Goal: Information Seeking & Learning: Find specific fact

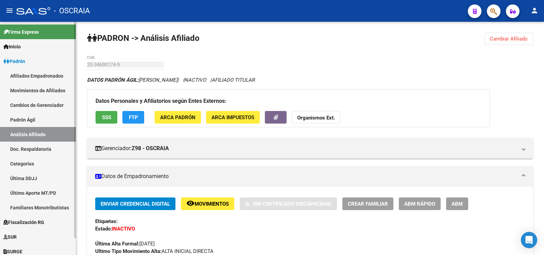
scroll to position [555, 0]
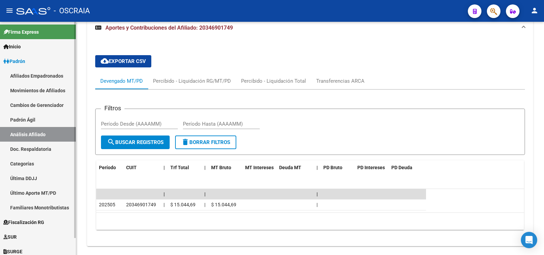
click at [35, 118] on link "Padrón Ágil" at bounding box center [38, 119] width 76 height 15
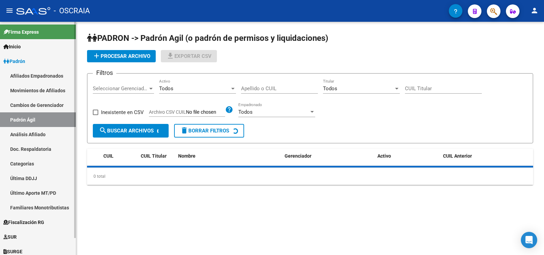
click at [36, 132] on link "Análisis Afiliado" at bounding box center [38, 134] width 76 height 15
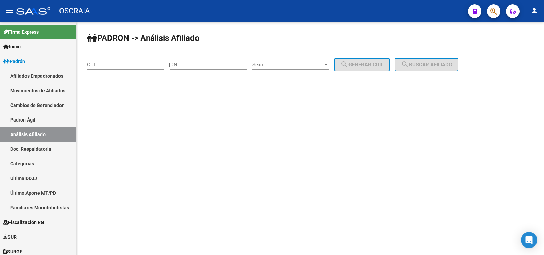
click at [123, 64] on input "CUIL" at bounding box center [125, 65] width 77 height 6
click at [181, 65] on input "DNI" at bounding box center [208, 65] width 77 height 6
click at [307, 61] on div "Sexo Sexo" at bounding box center [290, 62] width 77 height 15
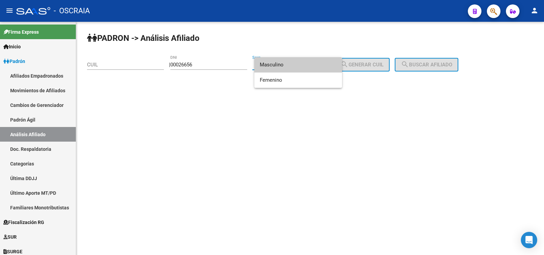
click at [188, 64] on div at bounding box center [272, 127] width 544 height 255
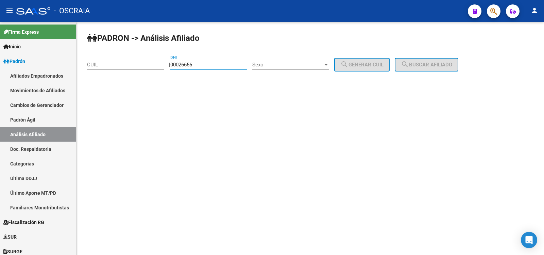
click at [188, 64] on input "00026656" at bounding box center [208, 65] width 77 height 6
type input "22026656"
click at [273, 63] on span "Sexo" at bounding box center [287, 65] width 71 height 6
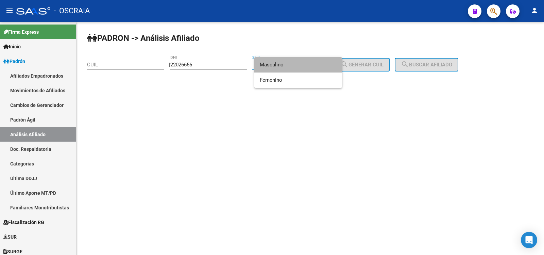
click at [276, 66] on span "Masculino" at bounding box center [298, 64] width 77 height 15
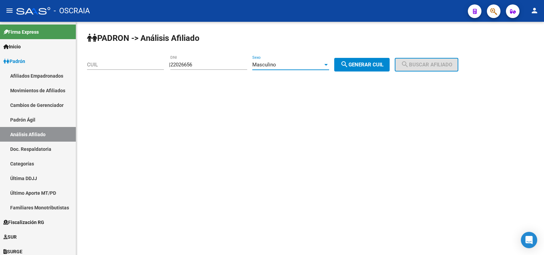
click at [348, 61] on mat-icon "search" at bounding box center [344, 64] width 8 height 8
type input "20-22026656-8"
click at [422, 65] on span "search Buscar afiliado" at bounding box center [426, 65] width 51 height 6
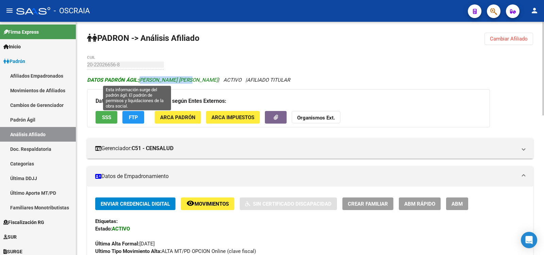
copy span "[PERSON_NAME] [PERSON_NAME]"
drag, startPoint x: 186, startPoint y: 81, endPoint x: 141, endPoint y: 82, distance: 45.6
click at [141, 82] on span "DATOS [PERSON_NAME]: [PERSON_NAME] [PERSON_NAME]" at bounding box center [152, 80] width 131 height 6
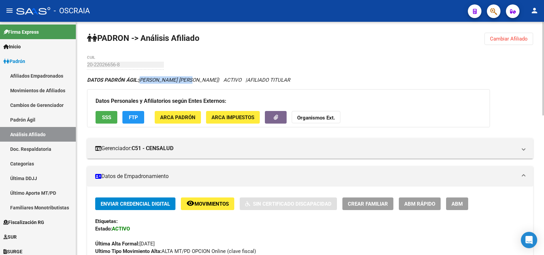
copy span "[PERSON_NAME] [PERSON_NAME]"
click at [88, 67] on div "20-22026656-8 CUIL" at bounding box center [125, 62] width 77 height 15
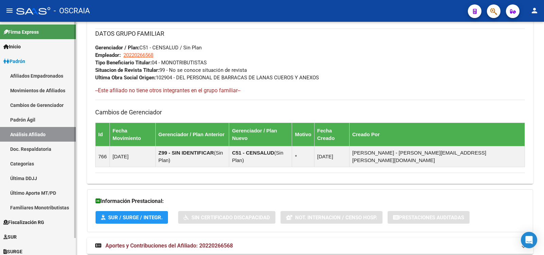
click at [51, 119] on link "Padrón Ágil" at bounding box center [38, 119] width 76 height 15
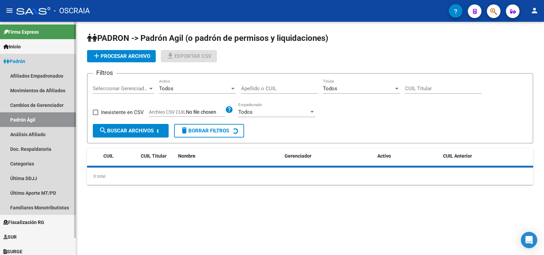
click at [54, 133] on link "Análisis Afiliado" at bounding box center [38, 134] width 76 height 15
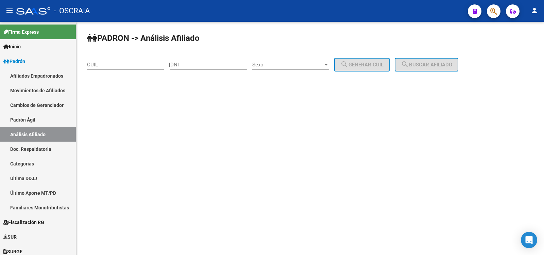
click at [193, 61] on div "DNI" at bounding box center [208, 62] width 77 height 15
click at [197, 63] on input "DNI" at bounding box center [208, 65] width 77 height 6
paste input "56596566"
type input "56596566"
click at [296, 66] on span "Sexo" at bounding box center [287, 65] width 71 height 6
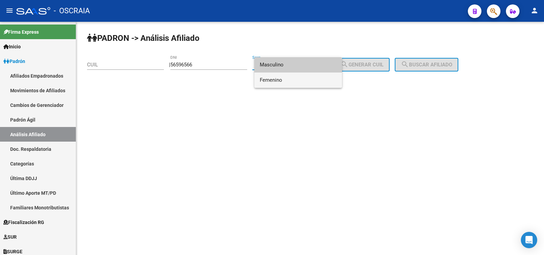
click at [294, 77] on span "Femenino" at bounding box center [298, 79] width 77 height 15
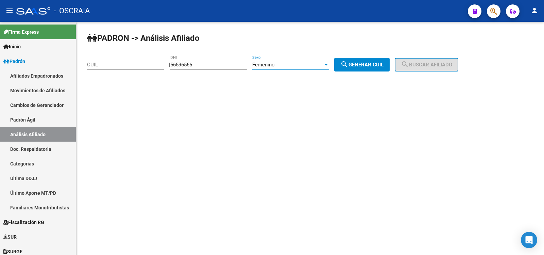
click at [357, 67] on span "search Generar CUIL" at bounding box center [361, 65] width 43 height 6
type input "27-56596566-8"
click at [439, 69] on button "search Buscar afiliado" at bounding box center [427, 65] width 64 height 14
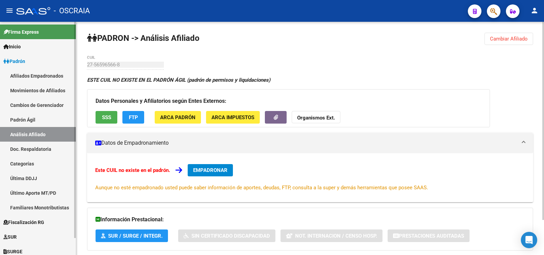
click at [40, 123] on link "Padrón Ágil" at bounding box center [38, 119] width 76 height 15
drag, startPoint x: 40, startPoint y: 123, endPoint x: 42, endPoint y: 127, distance: 5.2
click at [40, 123] on link "Padrón Ágil" at bounding box center [38, 119] width 76 height 15
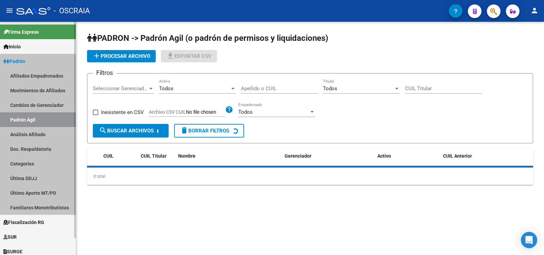
click at [43, 129] on link "Análisis Afiliado" at bounding box center [38, 134] width 76 height 15
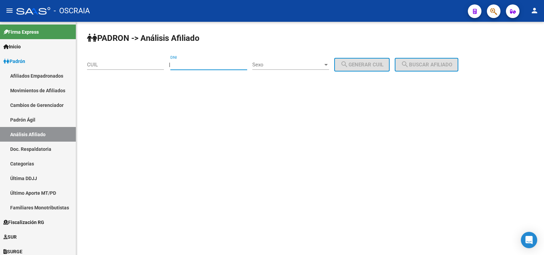
click at [181, 62] on input "DNI" at bounding box center [208, 65] width 77 height 6
type input "56596566"
click at [308, 62] on span "Sexo" at bounding box center [287, 65] width 71 height 6
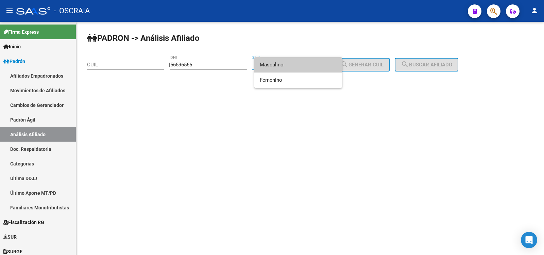
click at [296, 67] on span "Masculino" at bounding box center [298, 64] width 77 height 15
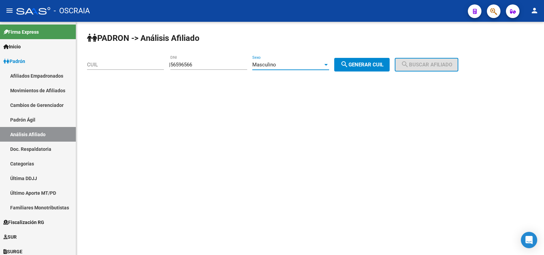
drag, startPoint x: 357, startPoint y: 65, endPoint x: 394, endPoint y: 71, distance: 37.6
click at [358, 64] on span "search Generar CUIL" at bounding box center [361, 65] width 43 height 6
type input "20-56596566-3"
click at [425, 70] on button "search Buscar afiliado" at bounding box center [427, 65] width 64 height 14
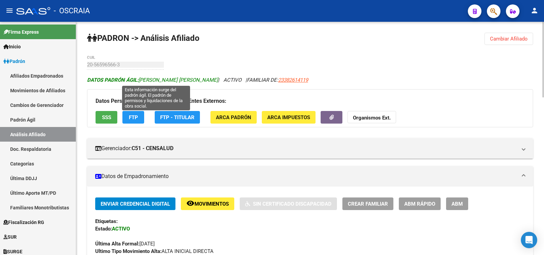
copy span "[PERSON_NAME] [PERSON_NAME]"
drag, startPoint x: 223, startPoint y: 78, endPoint x: 141, endPoint y: 79, distance: 82.3
click at [141, 79] on span "DATOS [PERSON_NAME]: [PERSON_NAME] [PERSON_NAME]" at bounding box center [152, 80] width 131 height 6
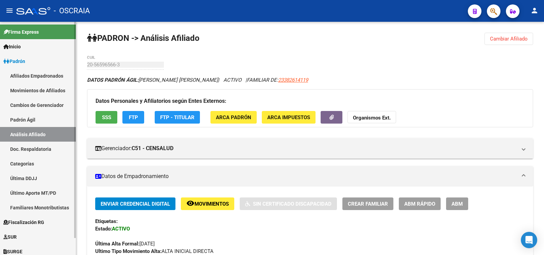
click at [16, 121] on link "Padrón Ágil" at bounding box center [38, 119] width 76 height 15
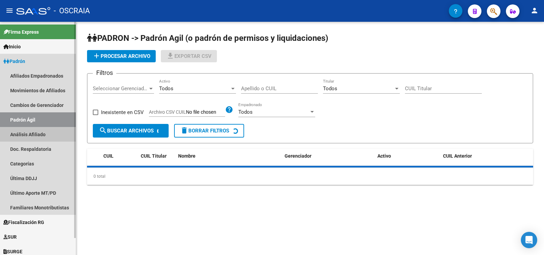
click at [27, 129] on link "Análisis Afiliado" at bounding box center [38, 134] width 76 height 15
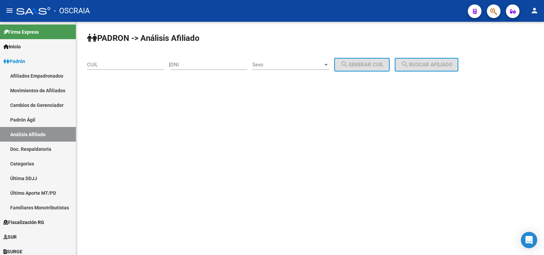
click at [198, 61] on div "DNI" at bounding box center [208, 62] width 77 height 15
click at [200, 62] on input "DNI" at bounding box center [208, 65] width 77 height 6
type input "22952771"
click at [293, 64] on span "Sexo" at bounding box center [287, 65] width 71 height 6
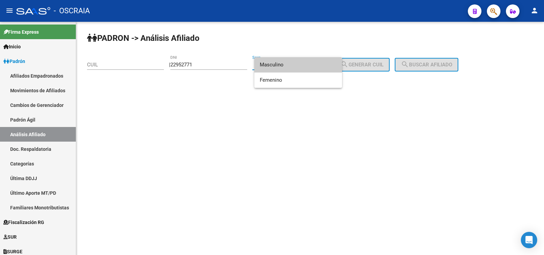
click at [294, 64] on span "Masculino" at bounding box center [298, 64] width 77 height 15
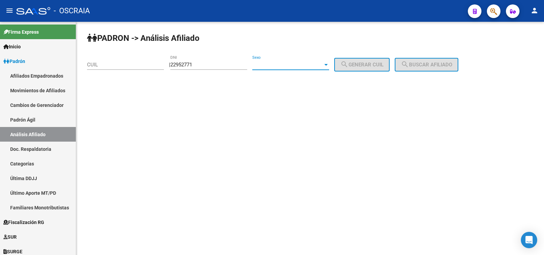
click at [294, 64] on div "Sexo" at bounding box center [287, 65] width 71 height 6
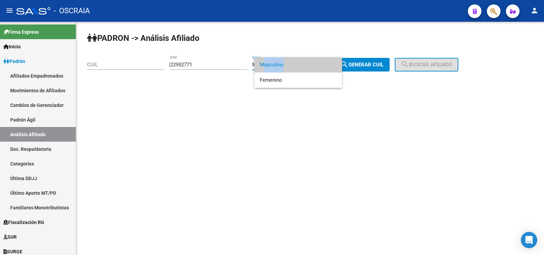
click at [294, 64] on span "Masculino" at bounding box center [298, 64] width 77 height 15
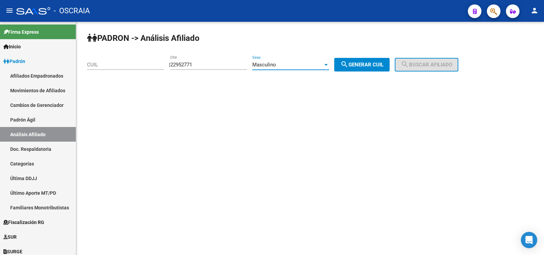
click at [290, 63] on div "Masculino" at bounding box center [287, 65] width 71 height 6
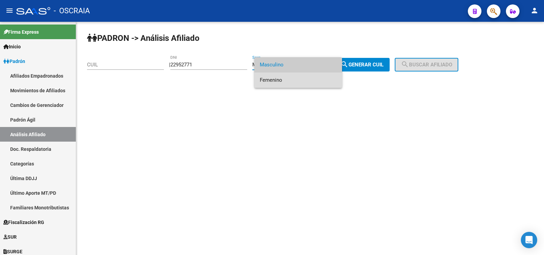
click at [287, 79] on span "Femenino" at bounding box center [298, 79] width 77 height 15
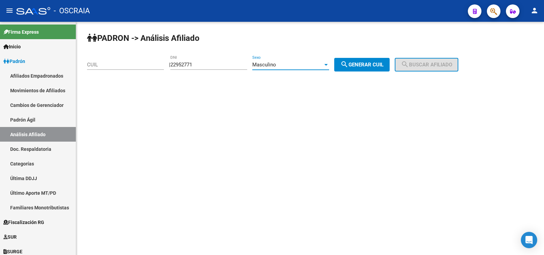
click at [287, 79] on div "PADRON -> Análisis Afiliado CUIL | 22952771 DNI Masculino Sexo search Generar C…" at bounding box center [310, 57] width 468 height 71
click at [371, 66] on span "search Generar CUIL" at bounding box center [361, 65] width 43 height 6
type input "27-22952771-7"
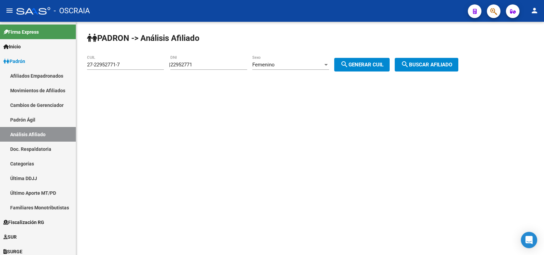
click at [439, 65] on span "search Buscar afiliado" at bounding box center [426, 65] width 51 height 6
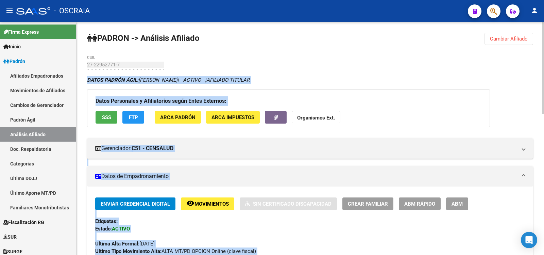
scroll to position [227, 0]
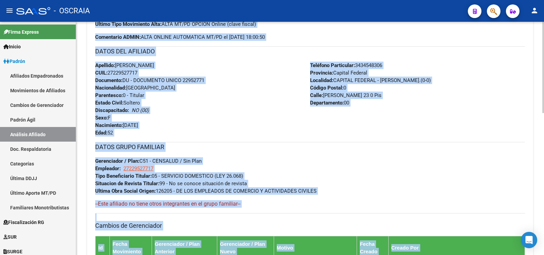
click at [229, 99] on div "Apellido: [PERSON_NAME]: 27229527717 Documento: DU - DOCUMENTO UNICO 22952771 N…" at bounding box center [202, 99] width 215 height 75
copy span ": 27229527717"
drag, startPoint x: 141, startPoint y: 71, endPoint x: 107, endPoint y: 69, distance: 34.1
click at [107, 69] on div "Apellido: [PERSON_NAME]: 27229527717 Documento: DU - DOCUMENTO UNICO 22952771 N…" at bounding box center [202, 99] width 215 height 75
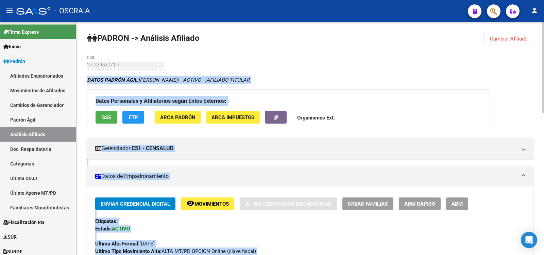
scroll to position [113, 0]
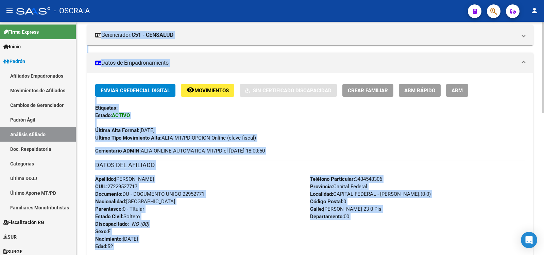
copy span "[PERSON_NAME]"
drag, startPoint x: 178, startPoint y: 183, endPoint x: 116, endPoint y: 181, distance: 62.6
click at [116, 181] on div "Apellido: [PERSON_NAME]: 27229527717 Documento: DU - DOCUMENTO UNICO 22952771 N…" at bounding box center [202, 212] width 215 height 75
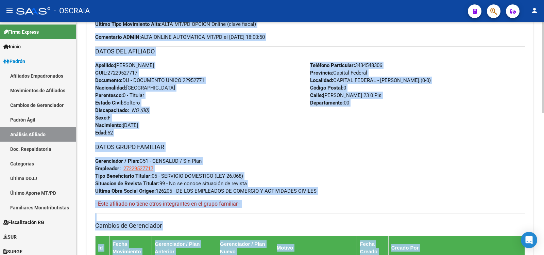
scroll to position [340, 0]
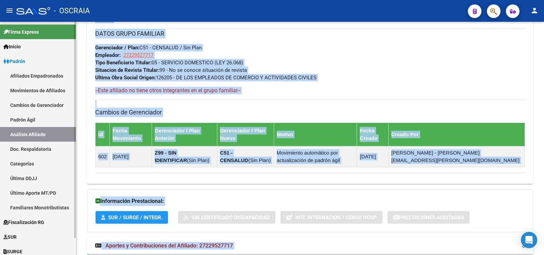
click at [34, 121] on link "Padrón Ágil" at bounding box center [38, 119] width 76 height 15
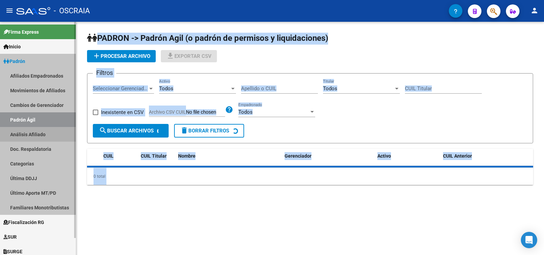
click at [34, 131] on link "Análisis Afiliado" at bounding box center [38, 134] width 76 height 15
drag, startPoint x: 34, startPoint y: 131, endPoint x: 37, endPoint y: 129, distance: 3.8
click at [34, 131] on link "Análisis Afiliado" at bounding box center [38, 134] width 76 height 15
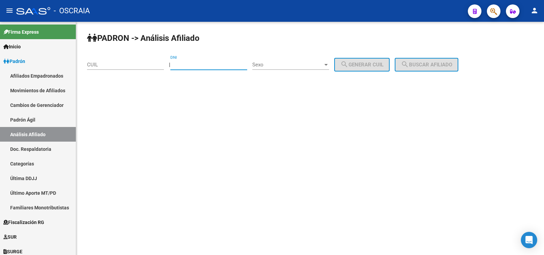
click at [197, 66] on input "DNI" at bounding box center [208, 65] width 77 height 6
paste input "21698182"
type input "21698182"
click at [275, 67] on span "Sexo" at bounding box center [287, 65] width 71 height 6
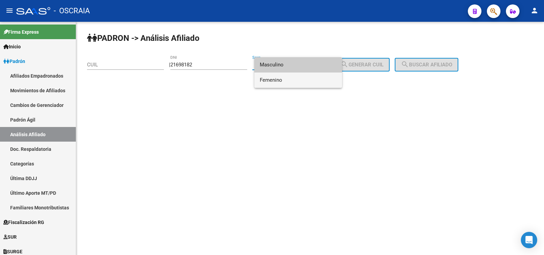
drag, startPoint x: 276, startPoint y: 77, endPoint x: 307, endPoint y: 77, distance: 30.3
click at [276, 77] on span "Femenino" at bounding box center [298, 79] width 77 height 15
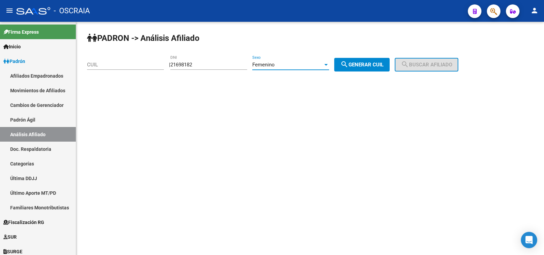
click at [368, 66] on span "search Generar CUIL" at bounding box center [361, 65] width 43 height 6
type input "27-21698182-6"
click at [434, 64] on span "search Buscar afiliado" at bounding box center [426, 65] width 51 height 6
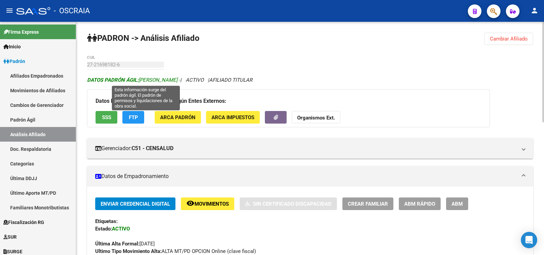
copy span "[PERSON_NAME]"
drag, startPoint x: 202, startPoint y: 79, endPoint x: 141, endPoint y: 81, distance: 60.9
click at [141, 81] on span "DATOS PADRÓN ÁGIL: [PERSON_NAME] -" at bounding box center [133, 80] width 93 height 6
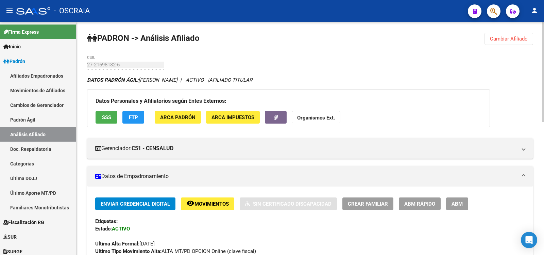
scroll to position [227, 0]
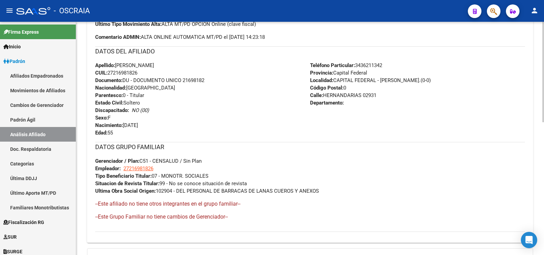
click at [130, 74] on span "CUIL: 27216981826" at bounding box center [116, 73] width 42 height 6
copy span "CUIL: 27216981826"
click at [130, 69] on div "Apellido: [PERSON_NAME]: 27216981826 Documento: DU - DOCUMENTO UNICO 21698182 N…" at bounding box center [202, 99] width 215 height 75
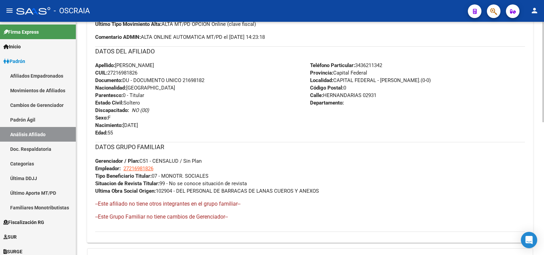
click at [129, 71] on span "CUIL: 27216981826" at bounding box center [116, 73] width 42 height 6
copy span "27216981826"
click at [49, 119] on link "Padrón Ágil" at bounding box center [38, 119] width 76 height 15
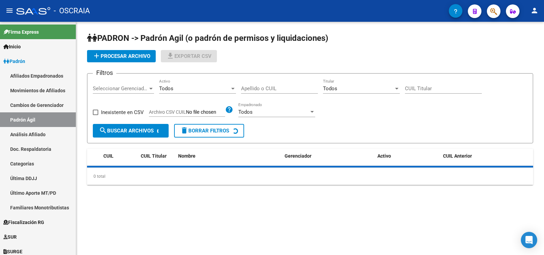
drag, startPoint x: 48, startPoint y: 131, endPoint x: 127, endPoint y: 81, distance: 93.6
click at [48, 132] on link "Análisis Afiliado" at bounding box center [38, 134] width 76 height 15
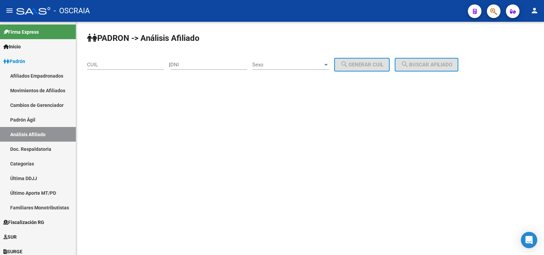
click at [133, 59] on div "CUIL" at bounding box center [125, 62] width 77 height 15
click at [139, 63] on input "CUIL" at bounding box center [125, 65] width 77 height 6
click at [187, 60] on div "DNI" at bounding box center [208, 62] width 77 height 15
paste input "24223895"
type input "24223895"
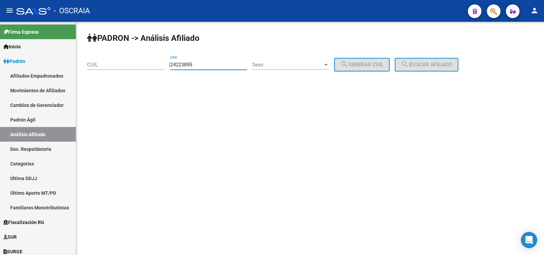
click at [283, 67] on span "Sexo" at bounding box center [287, 65] width 71 height 6
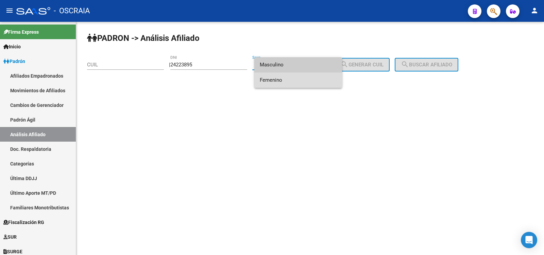
click at [289, 77] on span "Femenino" at bounding box center [298, 79] width 77 height 15
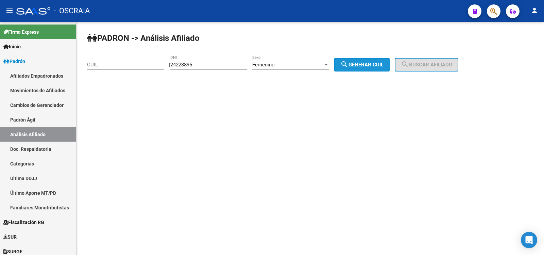
click at [348, 63] on mat-icon "search" at bounding box center [344, 64] width 8 height 8
type input "27-24223895-3"
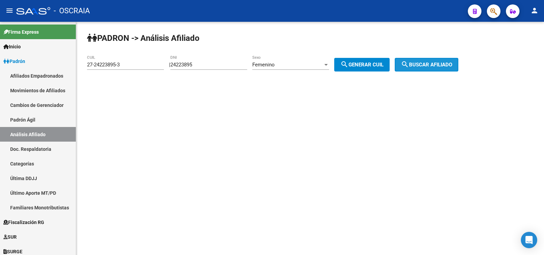
click at [423, 65] on span "search Buscar afiliado" at bounding box center [426, 65] width 51 height 6
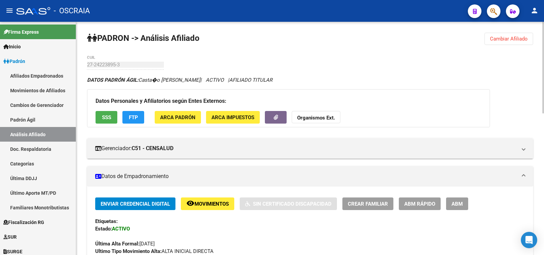
scroll to position [227, 0]
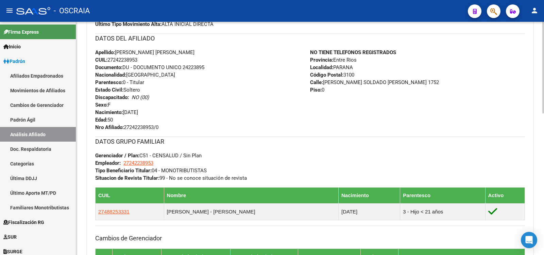
copy span "[PERSON_NAME] [PERSON_NAME]"
drag, startPoint x: 208, startPoint y: 49, endPoint x: 117, endPoint y: 53, distance: 91.2
click at [117, 53] on div "Apellido: [PERSON_NAME] [PERSON_NAME] CUIL: 27242238953 Documento: DU - DOCUMEN…" at bounding box center [202, 90] width 215 height 82
click at [126, 62] on span "CUIL: 27242238953" at bounding box center [116, 60] width 42 height 6
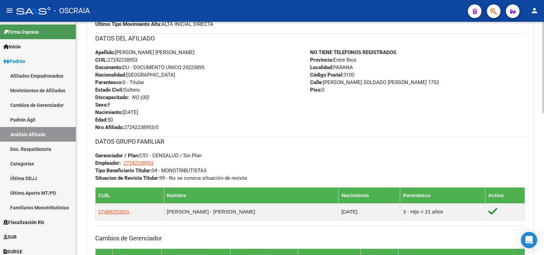
click at [126, 62] on span "CUIL: 27242238953" at bounding box center [116, 60] width 42 height 6
copy span "CUIL: 27242238953"
click at [132, 58] on span "CUIL: 27242238953" at bounding box center [116, 60] width 42 height 6
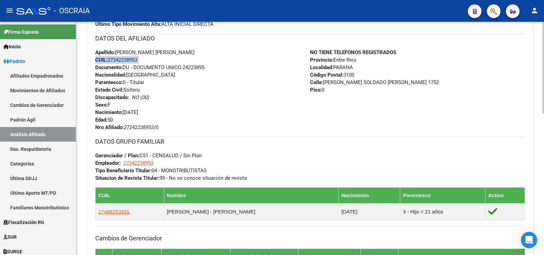
click at [132, 58] on span "CUIL: 27242238953" at bounding box center [116, 60] width 42 height 6
click at [140, 61] on div "Apellido: [PERSON_NAME] [PERSON_NAME] CUIL: 27242238953 Documento: DU - DOCUMEN…" at bounding box center [202, 90] width 215 height 82
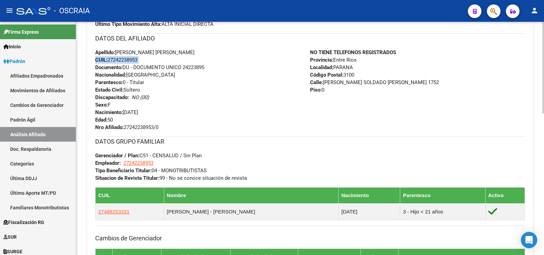
drag, startPoint x: 141, startPoint y: 60, endPoint x: 109, endPoint y: 62, distance: 31.6
click at [109, 62] on div "Apellido: [PERSON_NAME] [PERSON_NAME] CUIL: 27242238953 Documento: DU - DOCUMEN…" at bounding box center [202, 90] width 215 height 82
drag, startPoint x: 50, startPoint y: 124, endPoint x: 50, endPoint y: 131, distance: 6.1
click at [50, 125] on link "Padrón Ágil" at bounding box center [38, 119] width 76 height 15
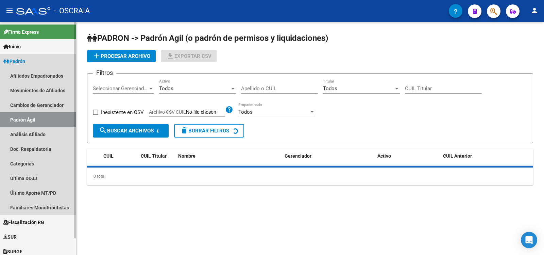
click at [50, 133] on link "Análisis Afiliado" at bounding box center [38, 134] width 76 height 15
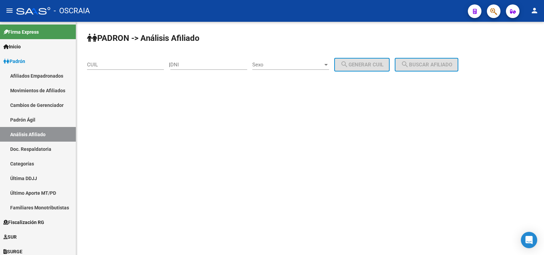
click at [201, 66] on input "DNI" at bounding box center [208, 65] width 77 height 6
paste input "42206784"
type input "42206784"
click at [279, 64] on span "Sexo" at bounding box center [287, 65] width 71 height 6
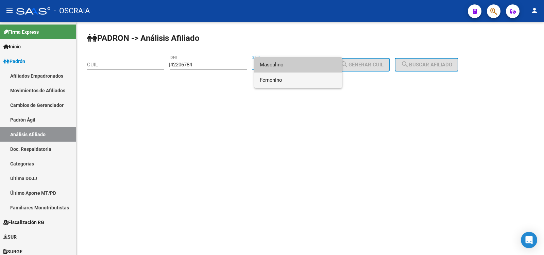
click at [290, 81] on span "Femenino" at bounding box center [298, 79] width 77 height 15
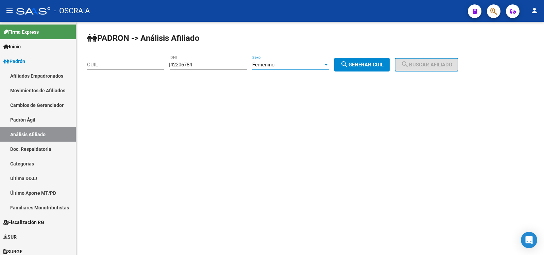
click at [348, 68] on button "search Generar CUIL" at bounding box center [361, 65] width 55 height 14
type input "27-42206784-7"
click at [433, 59] on button "search Buscar afiliado" at bounding box center [427, 65] width 64 height 14
click at [433, 59] on div "PADRON -> Análisis Afiliado 27-42206784-7 CUIL | 42206784 DNI Femenino Sexo sea…" at bounding box center [310, 57] width 468 height 71
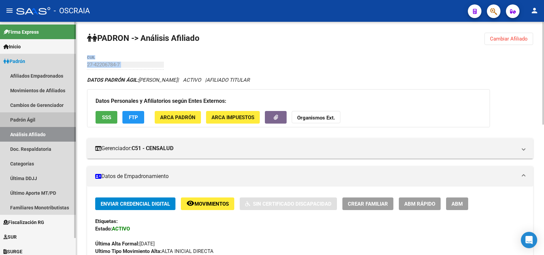
click at [50, 117] on link "Padrón Ágil" at bounding box center [38, 119] width 76 height 15
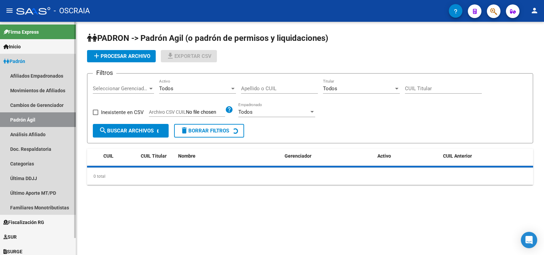
click at [50, 131] on link "Análisis Afiliado" at bounding box center [38, 134] width 76 height 15
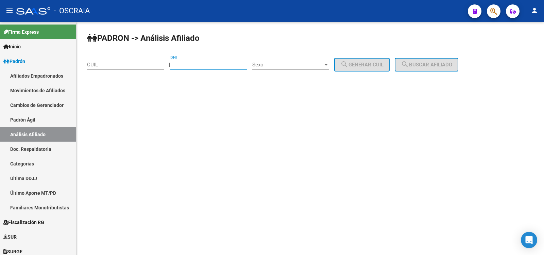
click at [205, 65] on input "DNI" at bounding box center [208, 65] width 77 height 6
paste input "42206784"
type input "42206784"
click at [268, 63] on span "Sexo" at bounding box center [287, 65] width 71 height 6
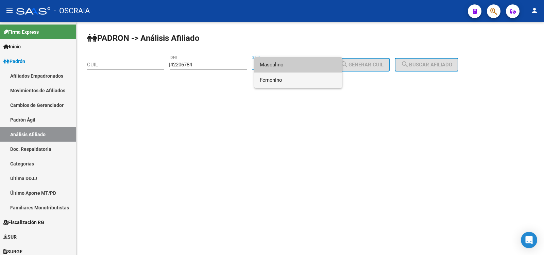
click at [280, 76] on span "Femenino" at bounding box center [298, 79] width 77 height 15
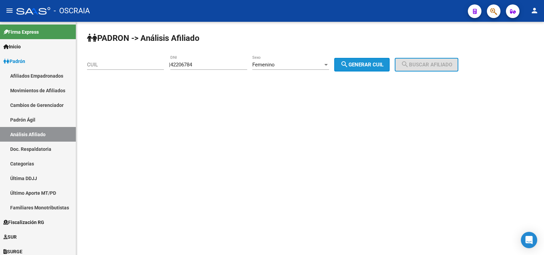
click at [383, 64] on span "search Generar CUIL" at bounding box center [361, 65] width 43 height 6
type input "27-42206784-7"
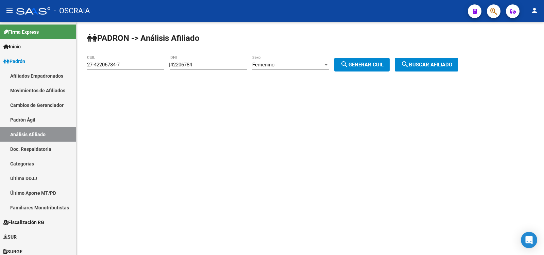
click at [430, 68] on button "search Buscar afiliado" at bounding box center [427, 65] width 64 height 14
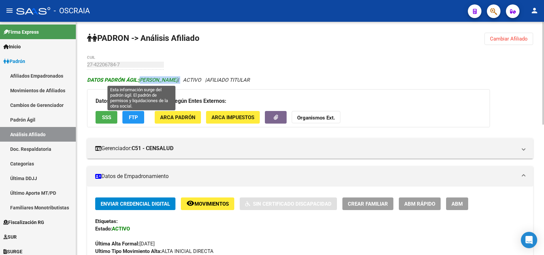
drag, startPoint x: 189, startPoint y: 81, endPoint x: 141, endPoint y: 81, distance: 47.9
click at [141, 81] on icon "DATOS [PERSON_NAME]: [PERSON_NAME] | ACTIVO | AFILIADO TITULAR" at bounding box center [168, 80] width 162 height 6
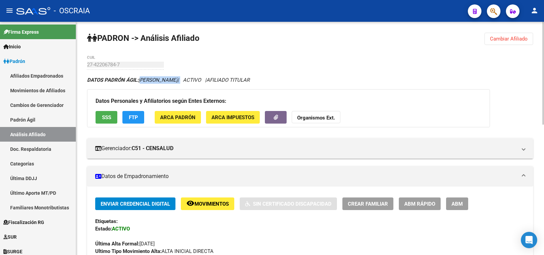
scroll to position [227, 0]
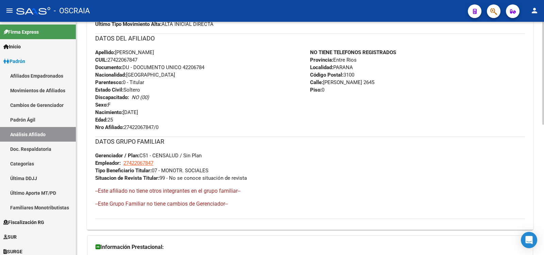
click at [131, 58] on span "CUIL: 27422067847" at bounding box center [116, 60] width 42 height 6
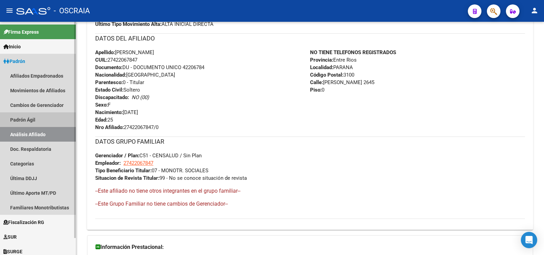
click at [54, 123] on link "Padrón Ágil" at bounding box center [38, 119] width 76 height 15
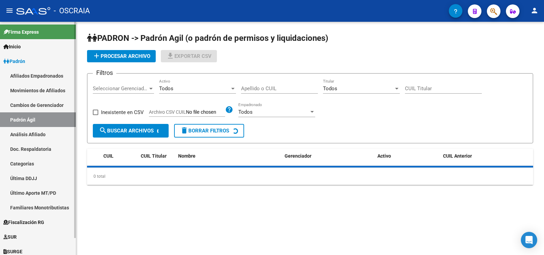
click at [61, 135] on link "Análisis Afiliado" at bounding box center [38, 134] width 76 height 15
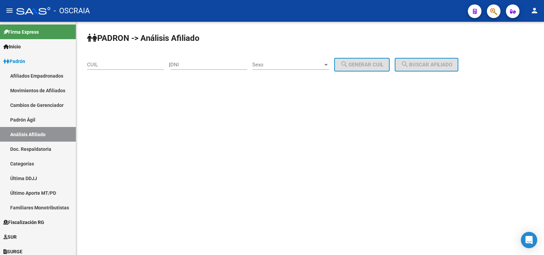
drag, startPoint x: 188, startPoint y: 66, endPoint x: 194, endPoint y: 66, distance: 5.8
click at [188, 66] on input "DNI" at bounding box center [208, 65] width 77 height 6
paste input "56596566"
type input "56596566"
click at [287, 66] on span "Sexo" at bounding box center [287, 65] width 71 height 6
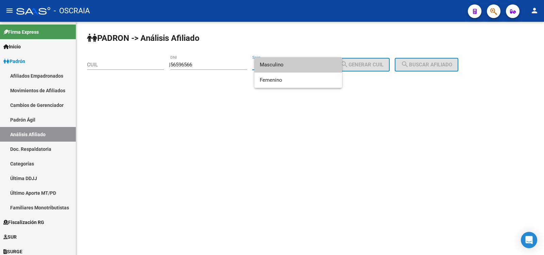
click at [126, 63] on div at bounding box center [272, 127] width 544 height 255
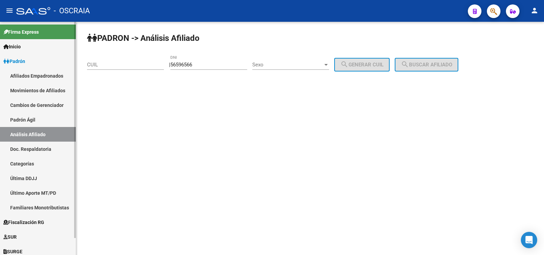
click at [42, 119] on link "Padrón Ágil" at bounding box center [38, 119] width 76 height 15
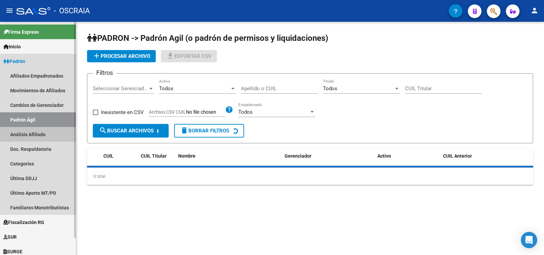
click at [53, 132] on link "Análisis Afiliado" at bounding box center [38, 134] width 76 height 15
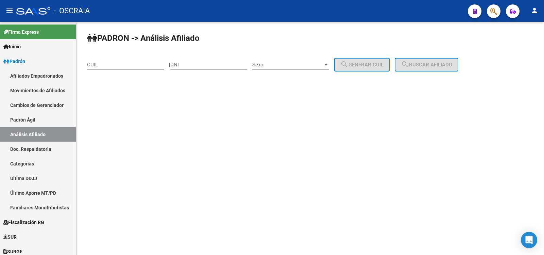
click at [129, 62] on input "CUIL" at bounding box center [125, 65] width 77 height 6
paste input "27-42206784-7"
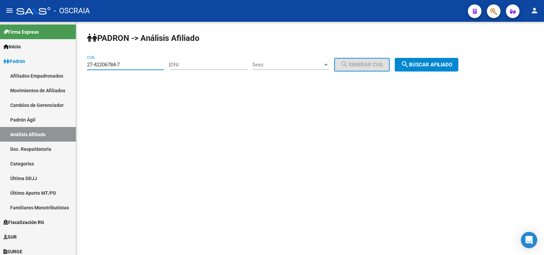
type input "27-42206784-7"
click at [409, 67] on mat-icon "search" at bounding box center [405, 64] width 8 height 8
click at [417, 67] on div "PADRON -> Análisis Afiliado 27-42206784-7 CUIL | DNI Sexo Sexo search Generar C…" at bounding box center [310, 57] width 468 height 71
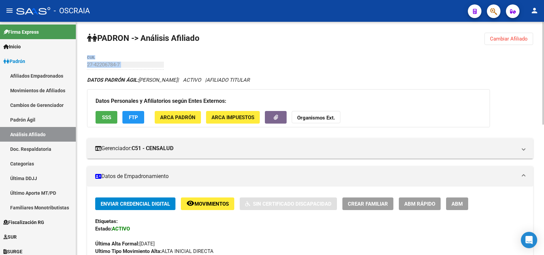
scroll to position [295, 0]
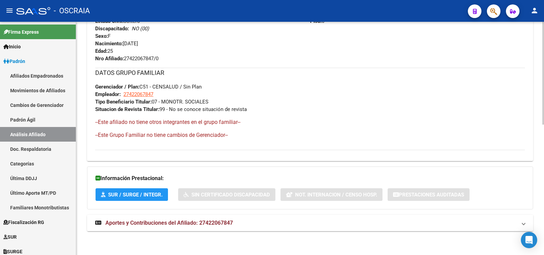
click at [295, 219] on mat-panel-title "Aportes y Contribuciones del Afiliado: 27422067847" at bounding box center [305, 222] width 421 height 7
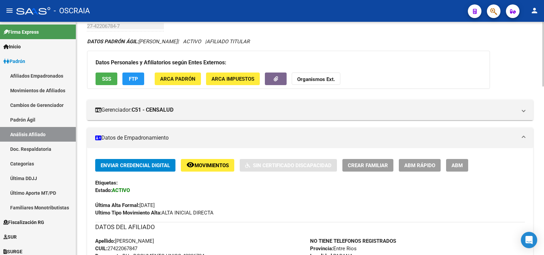
scroll to position [0, 0]
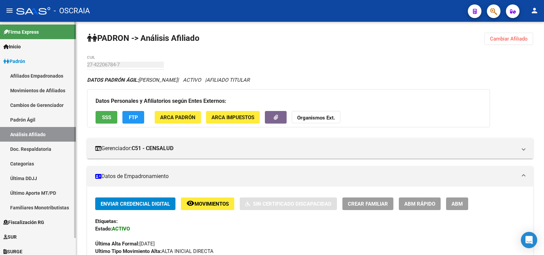
click at [35, 120] on link "Padrón Ágil" at bounding box center [38, 119] width 76 height 15
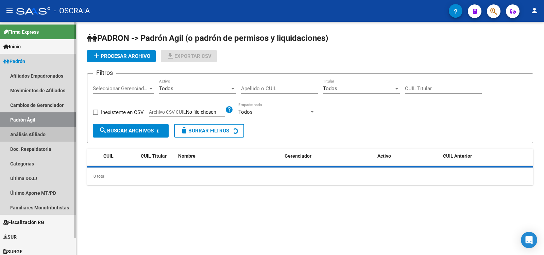
click at [39, 130] on link "Análisis Afiliado" at bounding box center [38, 134] width 76 height 15
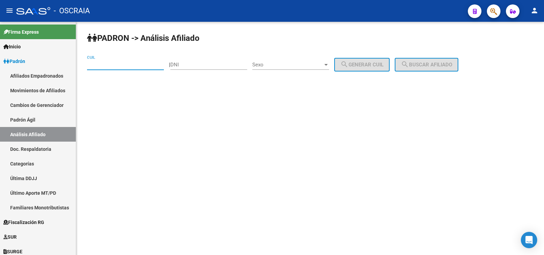
click at [114, 63] on input "CUIL" at bounding box center [125, 65] width 77 height 6
paste input "27-24223895-3"
type input "27-24223895-3"
click at [458, 62] on button "search Buscar afiliado" at bounding box center [427, 65] width 64 height 14
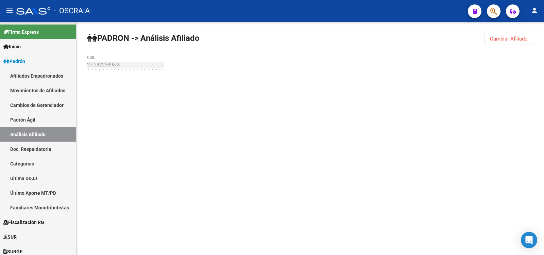
drag, startPoint x: 467, startPoint y: 62, endPoint x: 449, endPoint y: 61, distance: 18.0
click at [467, 62] on div "PADRON -> Análisis Afiliado Cambiar Afiliado 27-24223895-3 CUIL" at bounding box center [310, 65] width 468 height 86
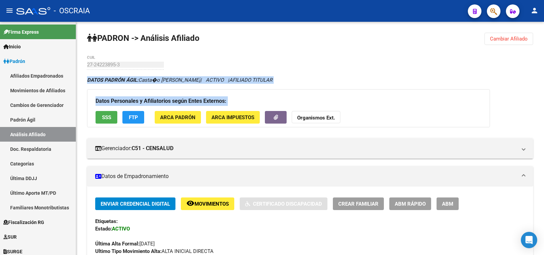
scroll to position [355, 0]
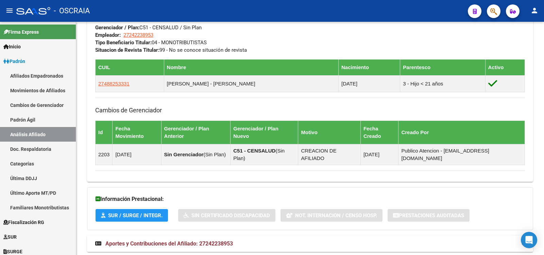
click at [226, 240] on span "Aportes y Contribuciones del Afiliado: 27242238953" at bounding box center [168, 243] width 127 height 6
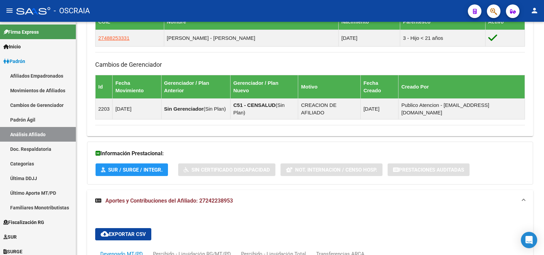
scroll to position [627, 0]
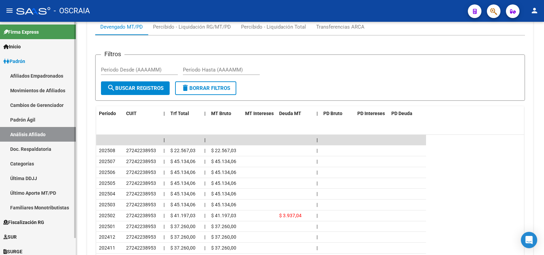
drag, startPoint x: 30, startPoint y: 127, endPoint x: 31, endPoint y: 132, distance: 5.7
click at [30, 127] on link "Análisis Afiliado" at bounding box center [38, 134] width 76 height 15
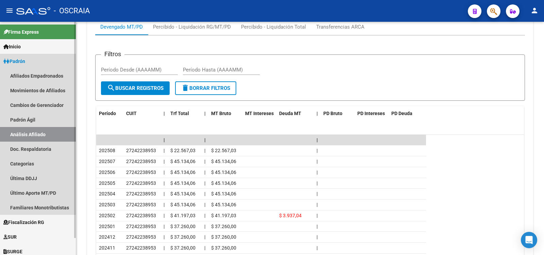
click at [33, 135] on link "Análisis Afiliado" at bounding box center [38, 134] width 76 height 15
drag, startPoint x: 48, startPoint y: 125, endPoint x: 44, endPoint y: 134, distance: 10.4
click at [47, 125] on link "Padrón Ágil" at bounding box center [38, 119] width 76 height 15
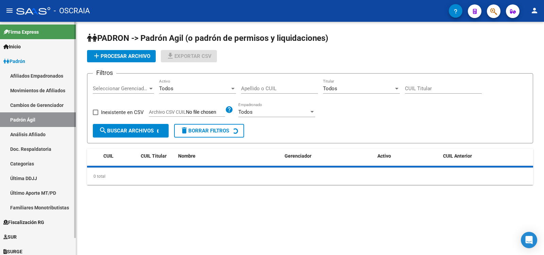
click at [44, 134] on link "Análisis Afiliado" at bounding box center [38, 134] width 76 height 15
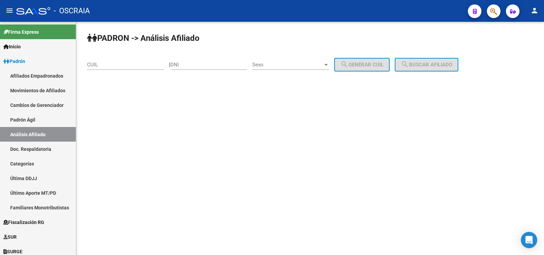
click at [113, 64] on input "CUIL" at bounding box center [125, 65] width 77 height 6
paste input "20-56596566-3"
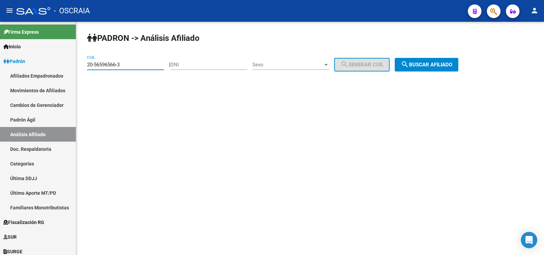
type input "20-56596566-3"
click at [430, 69] on button "search Buscar afiliado" at bounding box center [427, 65] width 64 height 14
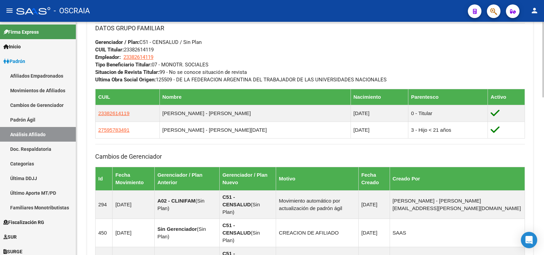
scroll to position [485, 0]
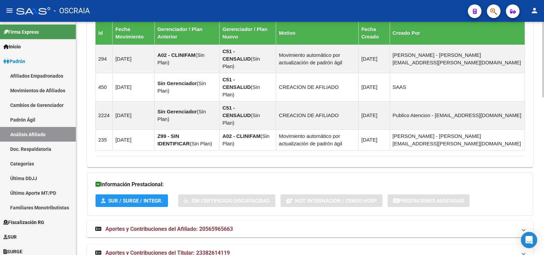
click at [279, 225] on mat-panel-title "Aportes y Contribuciones del Afiliado: 20565965663" at bounding box center [305, 228] width 421 height 7
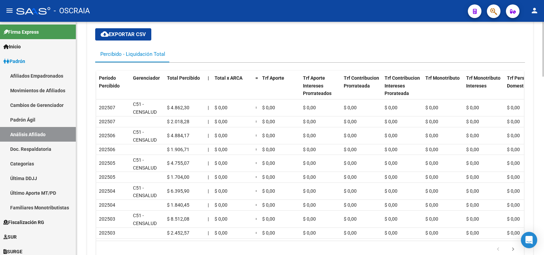
scroll to position [758, 0]
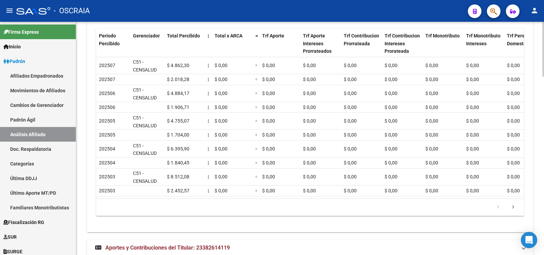
click at [248, 244] on mat-panel-title "Aportes y Contribuciones del Titular: 23382614119" at bounding box center [305, 247] width 421 height 7
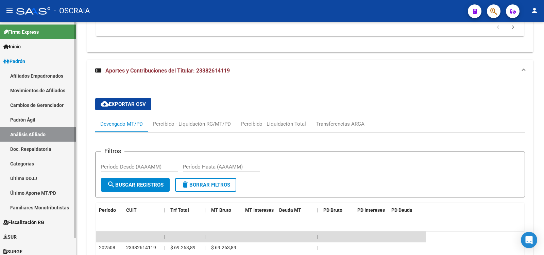
click at [42, 115] on link "Padrón Ágil" at bounding box center [38, 119] width 76 height 15
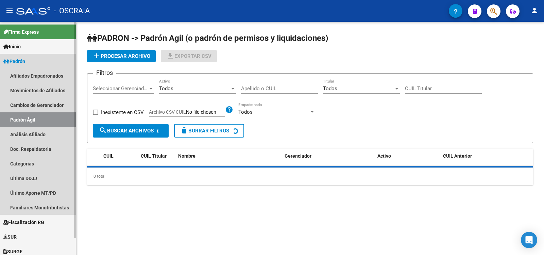
click at [44, 128] on link "Análisis Afiliado" at bounding box center [38, 134] width 76 height 15
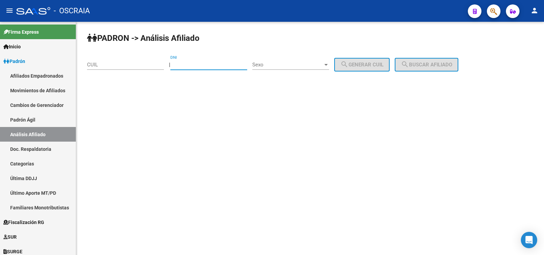
click at [194, 66] on input "DNI" at bounding box center [208, 65] width 77 height 6
type input "23050718"
click at [301, 68] on div "Sexo Sexo" at bounding box center [290, 62] width 77 height 15
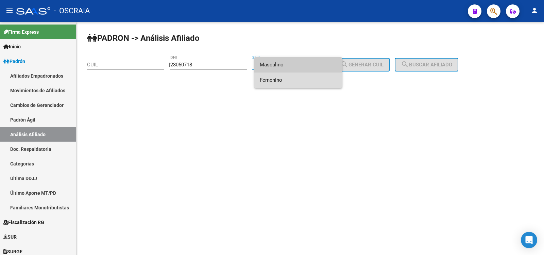
click at [299, 79] on span "Femenino" at bounding box center [298, 79] width 77 height 15
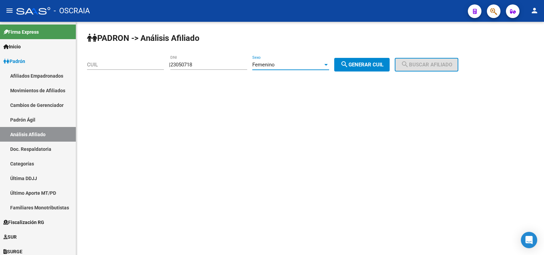
click at [373, 56] on div "PADRON -> Análisis Afiliado CUIL | 23050718 DNI Femenino Sexo search Generar CU…" at bounding box center [310, 57] width 468 height 71
click at [379, 62] on span "search Generar CUIL" at bounding box center [361, 65] width 43 height 6
type input "27-23050718-5"
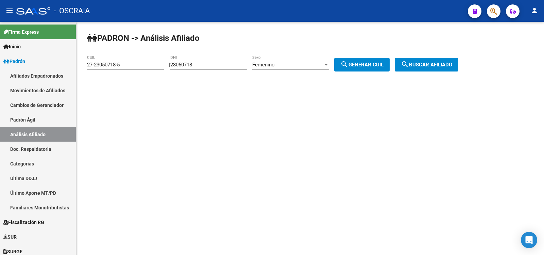
click at [440, 66] on span "search Buscar afiliado" at bounding box center [426, 65] width 51 height 6
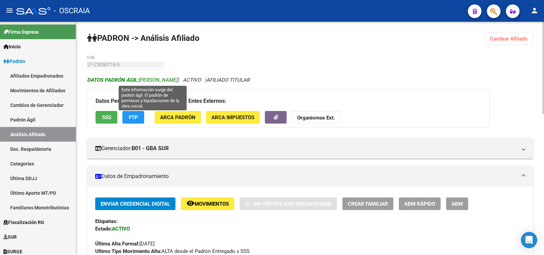
drag, startPoint x: 217, startPoint y: 81, endPoint x: 140, endPoint y: 82, distance: 76.5
click at [140, 82] on span "DATOS PADRÓN ÁGIL: [PERSON_NAME]" at bounding box center [132, 80] width 90 height 6
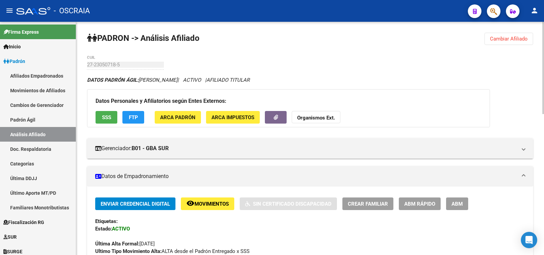
scroll to position [340, 0]
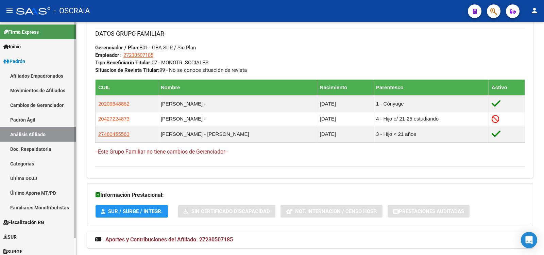
click at [39, 122] on link "Padrón Ágil" at bounding box center [38, 119] width 76 height 15
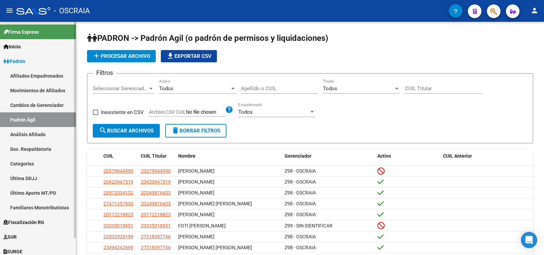
click at [44, 128] on link "Análisis Afiliado" at bounding box center [38, 134] width 76 height 15
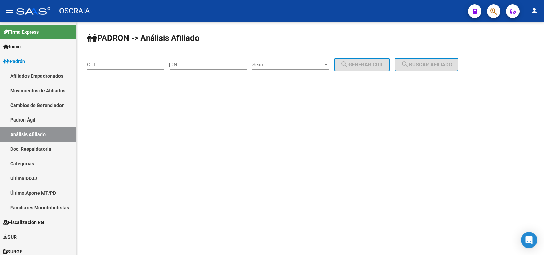
click at [201, 61] on div "DNI" at bounding box center [208, 62] width 77 height 15
type input "2096488"
click at [293, 58] on div "Sexo Sexo" at bounding box center [290, 62] width 77 height 15
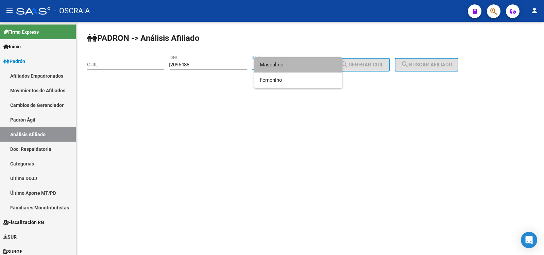
click at [295, 63] on span "Masculino" at bounding box center [298, 64] width 77 height 15
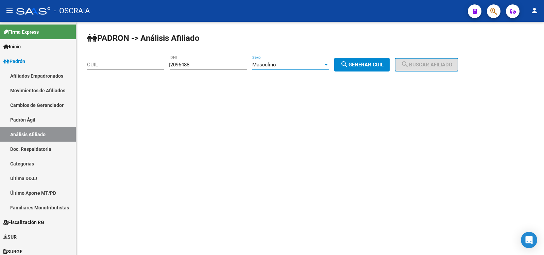
click at [366, 63] on span "search Generar CUIL" at bounding box center [361, 65] width 43 height 6
type input "20-02096488-0"
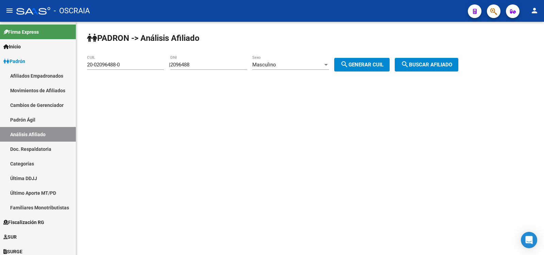
click at [433, 66] on span "search Buscar afiliado" at bounding box center [426, 65] width 51 height 6
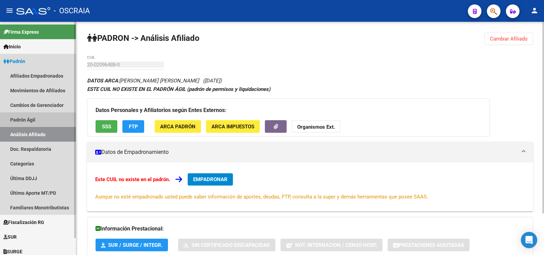
drag, startPoint x: 66, startPoint y: 119, endPoint x: 64, endPoint y: 129, distance: 10.5
click at [65, 120] on link "Padrón Ágil" at bounding box center [38, 119] width 76 height 15
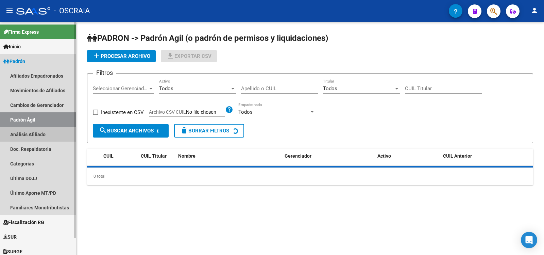
click at [64, 129] on link "Análisis Afiliado" at bounding box center [38, 134] width 76 height 15
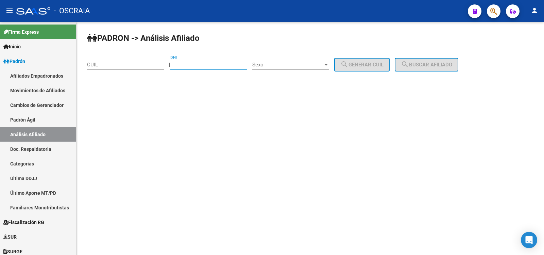
click at [188, 64] on input "DNI" at bounding box center [208, 65] width 77 height 6
type input "20964888"
click at [283, 63] on span "Sexo" at bounding box center [287, 65] width 71 height 6
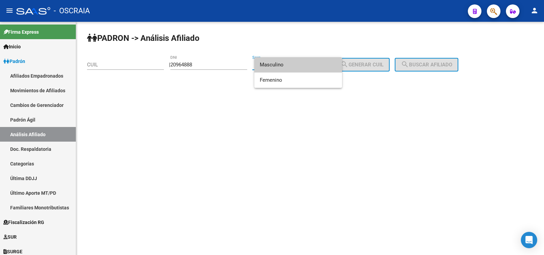
click at [284, 63] on span "Masculino" at bounding box center [298, 64] width 77 height 15
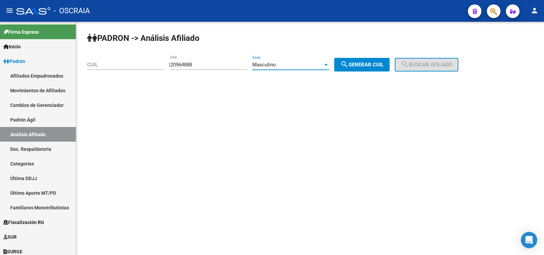
click at [363, 62] on span "search Generar CUIL" at bounding box center [361, 65] width 43 height 6
type input "20-20964888-2"
click at [409, 62] on mat-icon "search" at bounding box center [405, 64] width 8 height 8
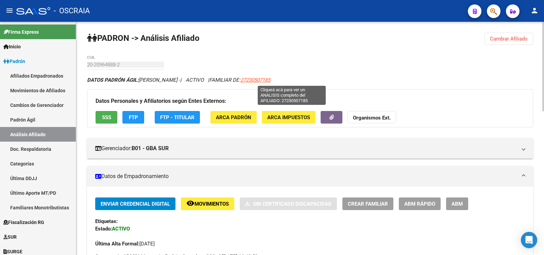
click at [270, 80] on span "27230507185" at bounding box center [255, 80] width 30 height 6
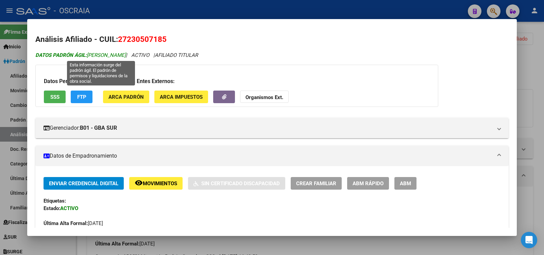
drag, startPoint x: 165, startPoint y: 54, endPoint x: 88, endPoint y: 55, distance: 76.8
click at [88, 55] on icon "DATOS PADRÓN ÁGIL: [PERSON_NAME] | ACTIVO | AFILIADO TITULAR" at bounding box center [116, 55] width 162 height 6
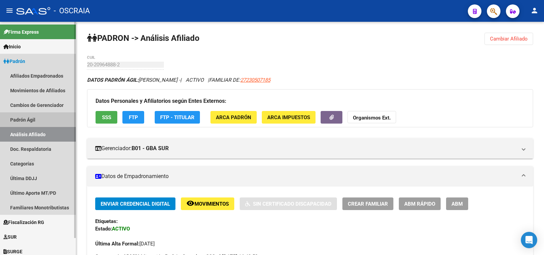
click at [58, 115] on link "Padrón Ágil" at bounding box center [38, 119] width 76 height 15
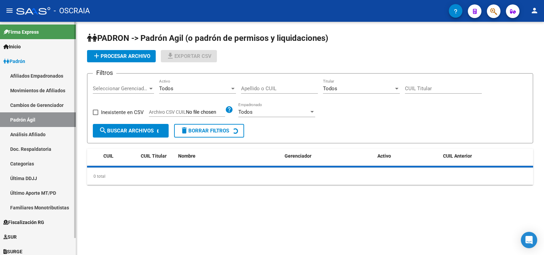
click at [66, 139] on link "Análisis Afiliado" at bounding box center [38, 134] width 76 height 15
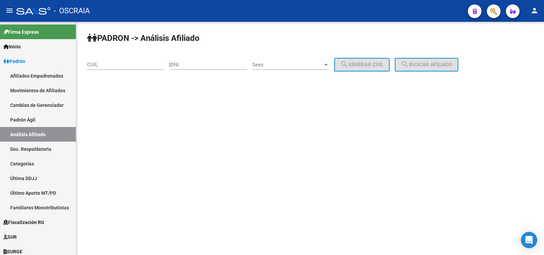
drag, startPoint x: 176, startPoint y: 69, endPoint x: 187, endPoint y: 66, distance: 11.2
click at [178, 69] on div "PADRON -> Análisis Afiliado CUIL | DNI Sexo Sexo search Generar CUIL search Bus…" at bounding box center [310, 57] width 468 height 71
click at [188, 66] on input "DNI" at bounding box center [208, 65] width 77 height 6
paste input "18007531"
type input "18007531"
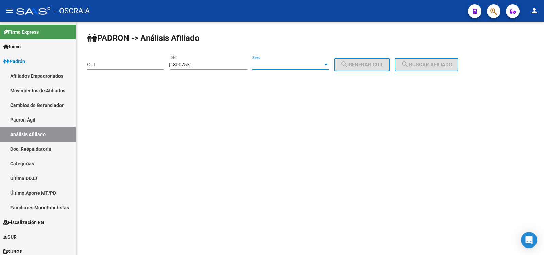
click at [281, 64] on span "Sexo" at bounding box center [287, 65] width 71 height 6
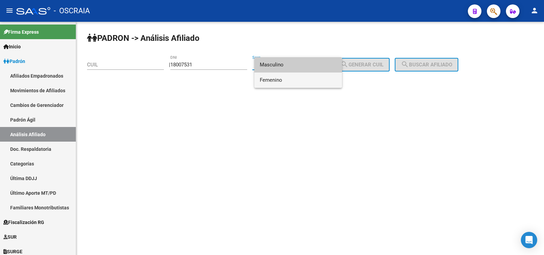
click at [305, 77] on span "Femenino" at bounding box center [298, 79] width 77 height 15
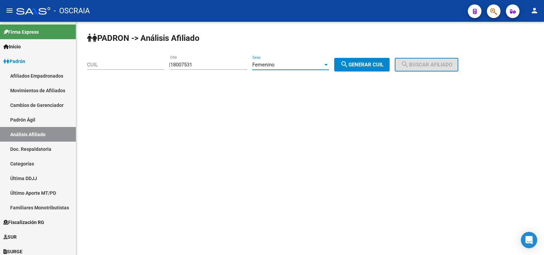
click at [348, 66] on mat-icon "search" at bounding box center [344, 64] width 8 height 8
type input "27-18007531-9"
click at [435, 66] on span "search Buscar afiliado" at bounding box center [426, 65] width 51 height 6
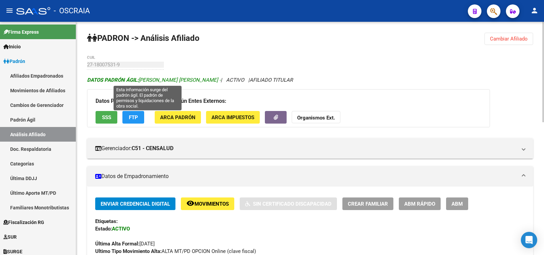
drag, startPoint x: 179, startPoint y: 81, endPoint x: 141, endPoint y: 79, distance: 38.4
click at [141, 79] on span "DATOS PADRÓN ÁGIL: [PERSON_NAME] [PERSON_NAME] -" at bounding box center [154, 80] width 134 height 6
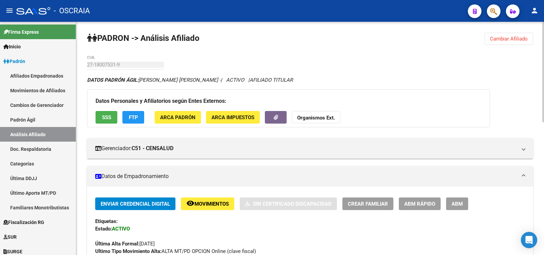
scroll to position [113, 0]
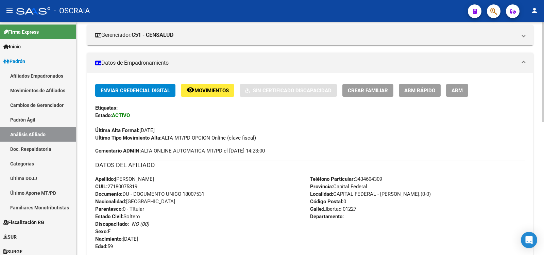
drag, startPoint x: 116, startPoint y: 186, endPoint x: 143, endPoint y: 186, distance: 27.5
click at [143, 186] on div "Apellido: [PERSON_NAME] CUIL: 27180075319 Documento: DU - DOCUMENTO UNICO 18007…" at bounding box center [202, 212] width 215 height 75
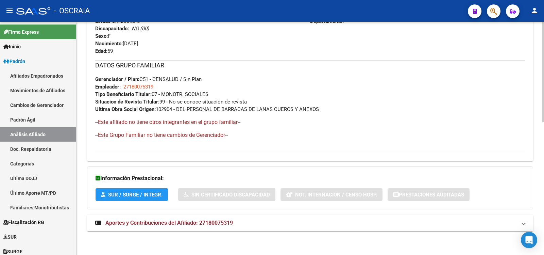
click at [224, 220] on span "Aportes y Contribuciones del Afiliado: 27180075319" at bounding box center [168, 222] width 127 height 6
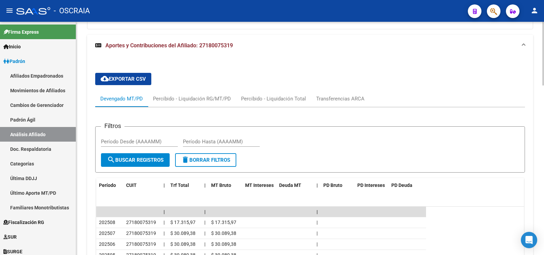
scroll to position [601, 0]
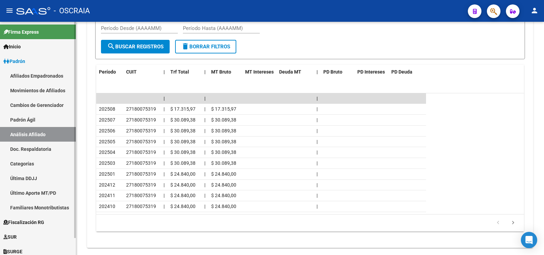
click at [44, 124] on link "Padrón Ágil" at bounding box center [38, 119] width 76 height 15
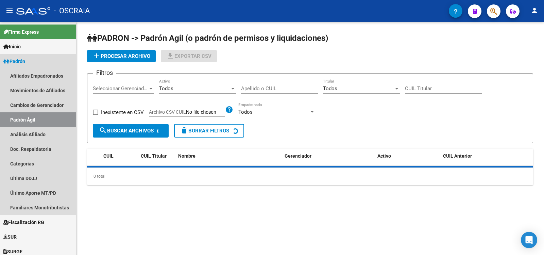
drag, startPoint x: 49, startPoint y: 135, endPoint x: 162, endPoint y: 81, distance: 125.6
click at [49, 135] on link "Análisis Afiliado" at bounding box center [38, 134] width 76 height 15
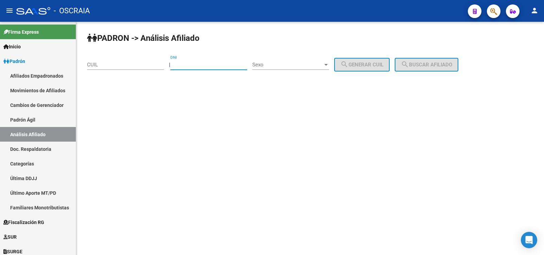
click at [206, 63] on input "DNI" at bounding box center [208, 65] width 77 height 6
type input "20882164"
click at [288, 65] on span "Sexo" at bounding box center [287, 65] width 71 height 6
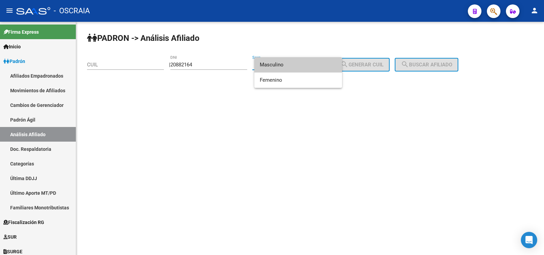
click at [288, 70] on span "Masculino" at bounding box center [298, 64] width 77 height 15
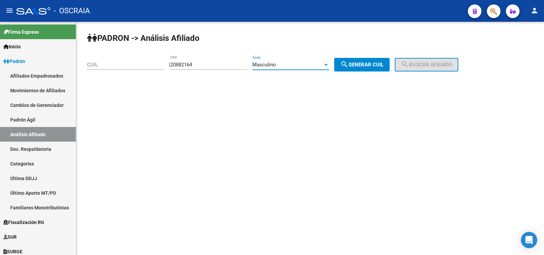
click at [356, 67] on button "search Generar CUIL" at bounding box center [361, 65] width 55 height 14
type input "20-20882164-5"
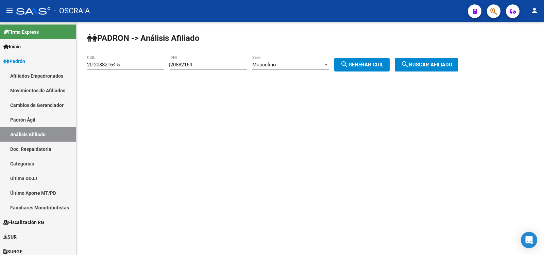
click at [434, 67] on span "search Buscar afiliado" at bounding box center [426, 65] width 51 height 6
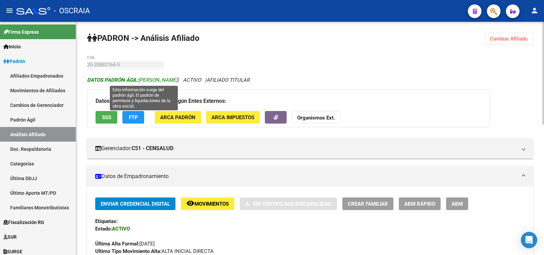
drag, startPoint x: 200, startPoint y: 77, endPoint x: 141, endPoint y: 80, distance: 59.5
click at [141, 80] on span "DATOS [PERSON_NAME]: [PERSON_NAME]" at bounding box center [132, 80] width 90 height 6
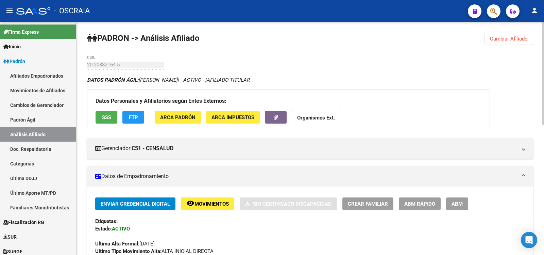
scroll to position [113, 0]
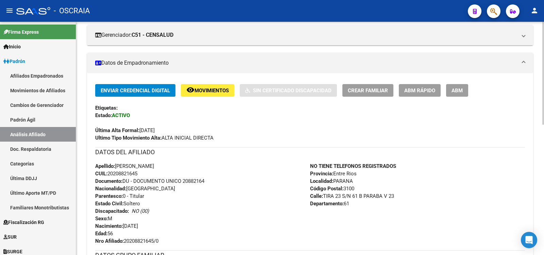
drag, startPoint x: 146, startPoint y: 171, endPoint x: 109, endPoint y: 172, distance: 37.4
click at [109, 172] on div "Apellido: [PERSON_NAME] CUIL: 20208821645 Documento: DU - DOCUMENTO UNICO 20882…" at bounding box center [202, 203] width 215 height 82
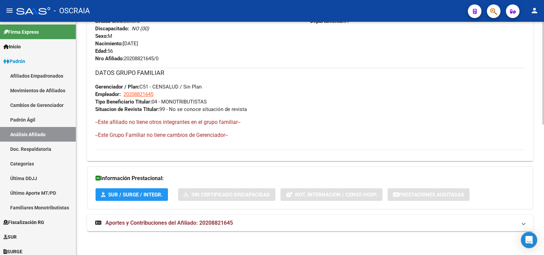
click at [206, 225] on span "Aportes y Contribuciones del Afiliado: 20208821645" at bounding box center [168, 222] width 127 height 6
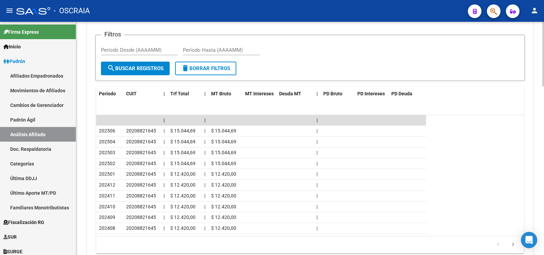
scroll to position [0, 0]
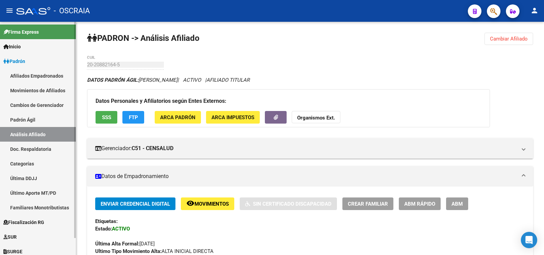
click at [73, 59] on mat-sidenav-container "Firma Express Inicio Calendario SSS Instructivos Contacto OS Padrón Afiliados E…" at bounding box center [272, 138] width 544 height 233
click at [48, 124] on link "Padrón Ágil" at bounding box center [38, 119] width 76 height 15
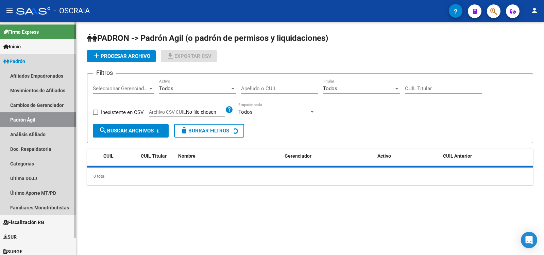
click at [48, 131] on link "Análisis Afiliado" at bounding box center [38, 134] width 76 height 15
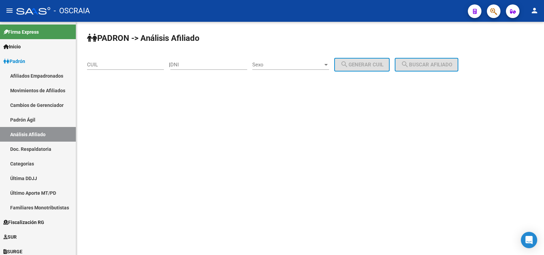
click at [189, 63] on input "DNI" at bounding box center [208, 65] width 77 height 6
paste input "26048511"
type input "26048511"
click at [286, 60] on div "Sexo Sexo" at bounding box center [290, 62] width 77 height 15
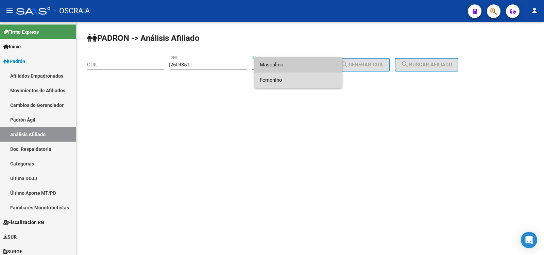
click at [293, 81] on span "Femenino" at bounding box center [298, 79] width 77 height 15
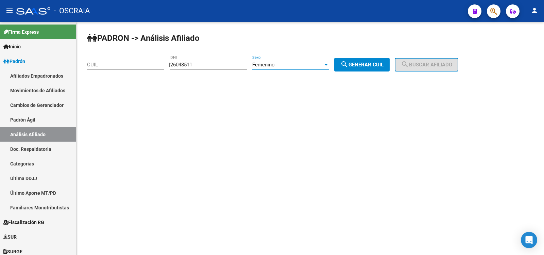
click at [373, 62] on span "search Generar CUIL" at bounding box center [361, 65] width 43 height 6
type input "27-26048511-9"
click at [433, 68] on button "search Buscar afiliado" at bounding box center [427, 65] width 64 height 14
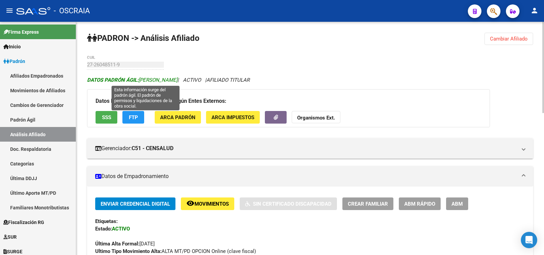
drag, startPoint x: 203, startPoint y: 78, endPoint x: 139, endPoint y: 80, distance: 63.6
click at [139, 80] on span "DATOS PADRÓN ÁGIL: [PERSON_NAME]" at bounding box center [132, 80] width 90 height 6
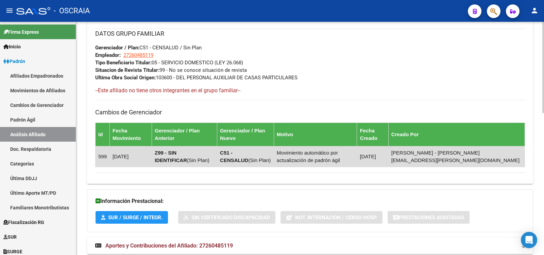
scroll to position [113, 0]
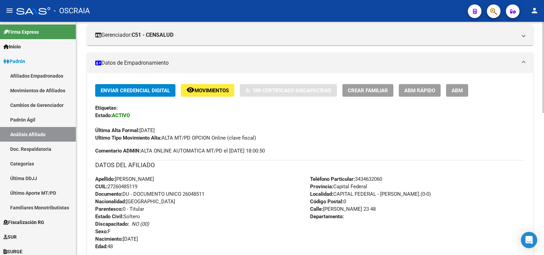
drag, startPoint x: 141, startPoint y: 185, endPoint x: 110, endPoint y: 183, distance: 31.0
click at [110, 183] on div "Apellido: [PERSON_NAME]: 27260485119 Documento: DU - DOCUMENTO UNICO 26048511 N…" at bounding box center [202, 212] width 215 height 75
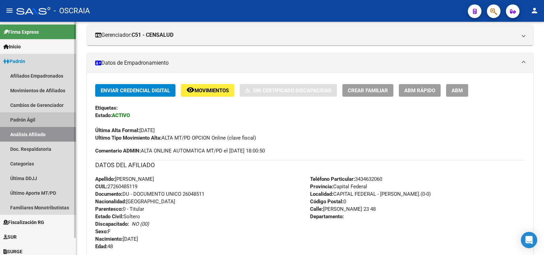
click at [50, 120] on link "Padrón Ágil" at bounding box center [38, 119] width 76 height 15
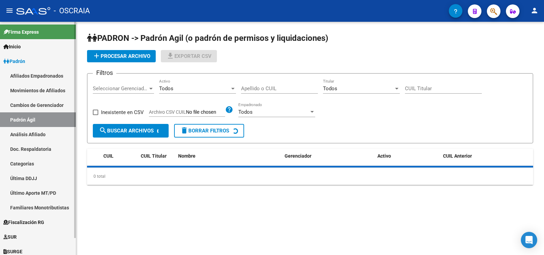
click at [53, 133] on link "Análisis Afiliado" at bounding box center [38, 134] width 76 height 15
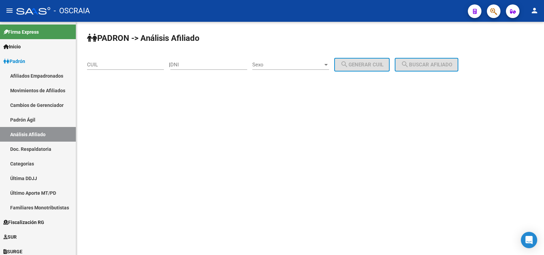
click at [128, 67] on input "CUIL" at bounding box center [125, 65] width 77 height 6
paste input "27-26048511-9"
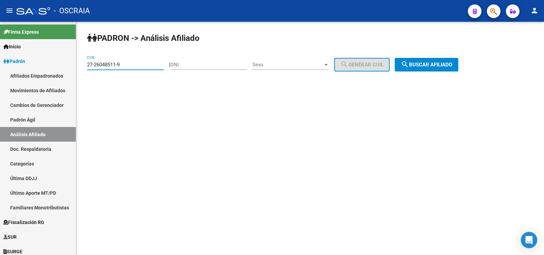
type input "27-26048511-9"
click at [428, 68] on button "search Buscar afiliado" at bounding box center [427, 65] width 64 height 14
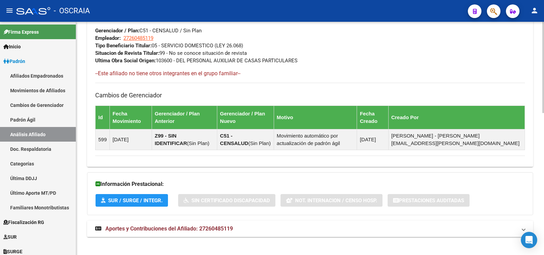
click at [246, 224] on mat-expansion-panel-header "Aportes y Contribuciones del Afiliado: 27260485119" at bounding box center [310, 228] width 446 height 16
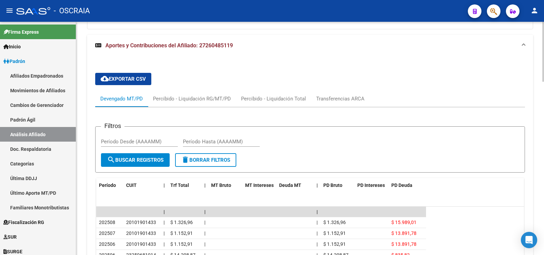
scroll to position [656, 0]
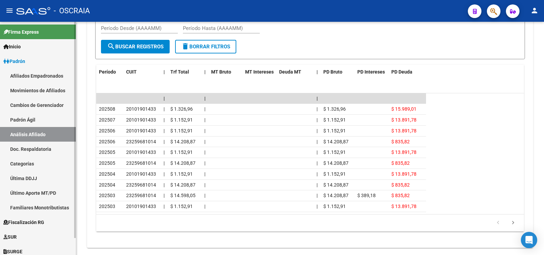
click at [31, 122] on link "Padrón Ágil" at bounding box center [38, 119] width 76 height 15
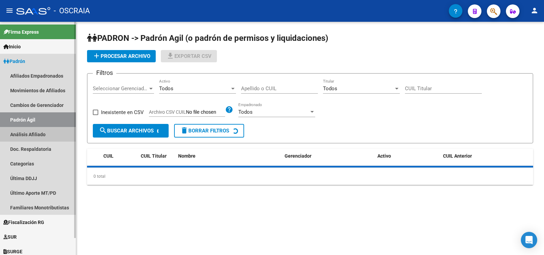
click at [34, 130] on link "Análisis Afiliado" at bounding box center [38, 134] width 76 height 15
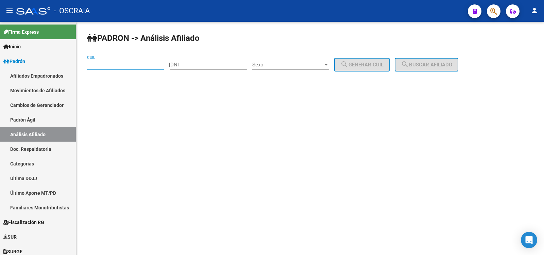
click at [131, 64] on input "CUIL" at bounding box center [125, 65] width 77 height 6
paste input "20-20059906-4"
type input "20-20059906-4"
click at [421, 67] on span "search Buscar afiliado" at bounding box center [426, 65] width 51 height 6
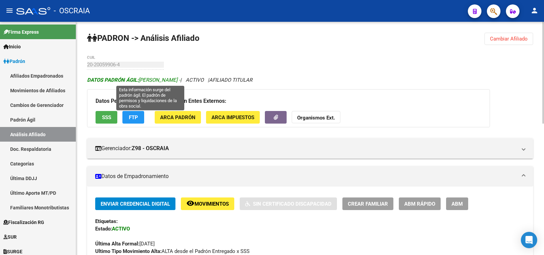
drag, startPoint x: 209, startPoint y: 80, endPoint x: 139, endPoint y: 81, distance: 70.0
click at [139, 81] on span "DATOS PADRÓN ÁGIL: [PERSON_NAME] -" at bounding box center [133, 80] width 93 height 6
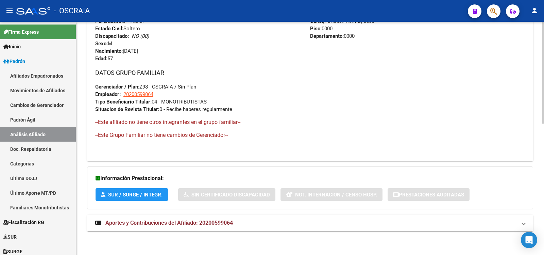
click at [281, 226] on mat-expansion-panel-header "Aportes y Contribuciones del Afiliado: 20200599064" at bounding box center [310, 222] width 446 height 16
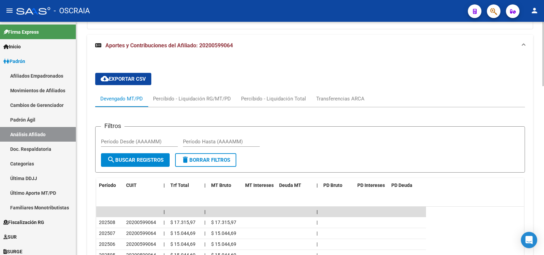
scroll to position [594, 0]
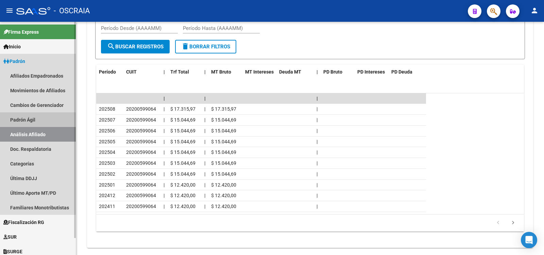
click at [17, 120] on link "Padrón Ágil" at bounding box center [38, 119] width 76 height 15
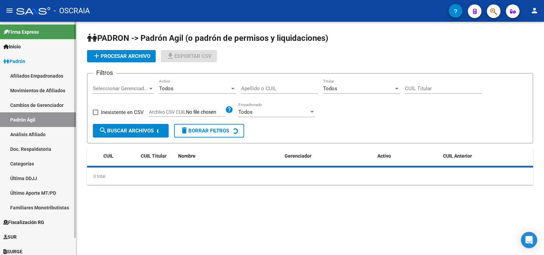
click at [27, 132] on link "Análisis Afiliado" at bounding box center [38, 134] width 76 height 15
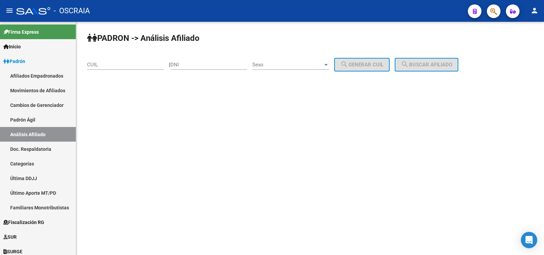
click at [125, 66] on input "CUIL" at bounding box center [125, 65] width 77 height 6
click at [108, 65] on input "23-23042663-9" at bounding box center [125, 65] width 77 height 6
type input "23-23041663-9"
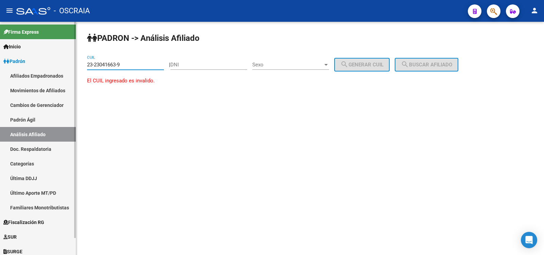
click at [49, 124] on link "Padrón Ágil" at bounding box center [38, 119] width 76 height 15
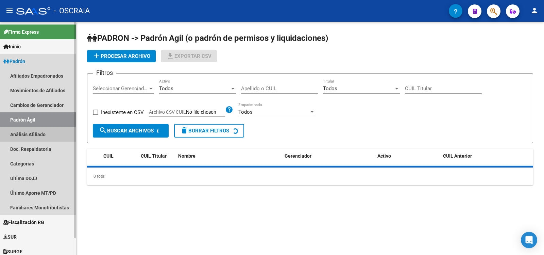
drag, startPoint x: 50, startPoint y: 134, endPoint x: 103, endPoint y: 85, distance: 72.4
click at [50, 134] on link "Análisis Afiliado" at bounding box center [38, 134] width 76 height 15
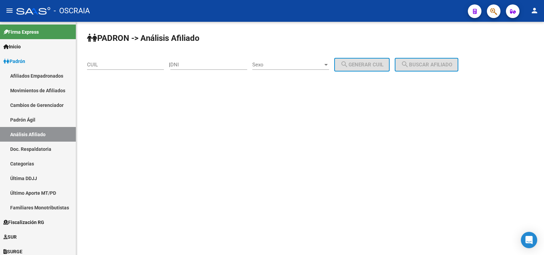
click at [120, 66] on input "CUIL" at bounding box center [125, 65] width 77 height 6
type input "20-146472"
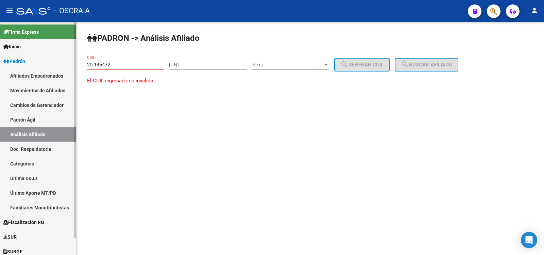
drag, startPoint x: 159, startPoint y: 66, endPoint x: 69, endPoint y: 63, distance: 90.8
click at [66, 63] on mat-sidenav-container "Firma Express Inicio Calendario SSS Instructivos Contacto OS Padrón Afiliados E…" at bounding box center [272, 138] width 544 height 233
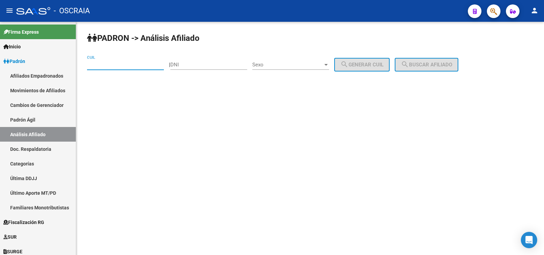
click at [202, 62] on input "DNI" at bounding box center [208, 65] width 77 height 6
paste input "20146472"
click at [185, 65] on input "DNI" at bounding box center [208, 65] width 77 height 6
type input "20146472"
click at [275, 65] on span "Sexo" at bounding box center [287, 65] width 71 height 6
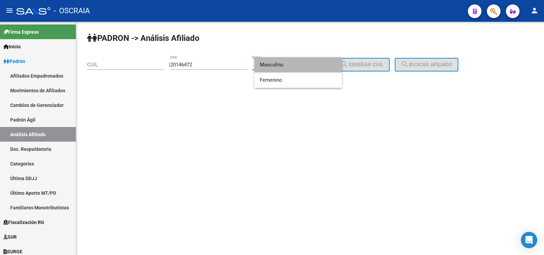
click at [283, 67] on span "Masculino" at bounding box center [298, 64] width 77 height 15
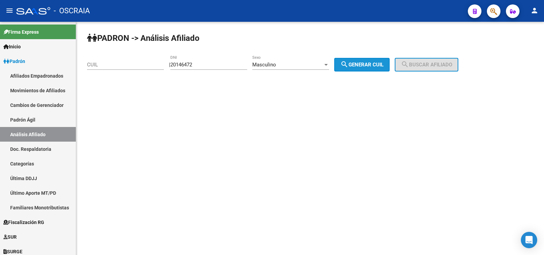
click at [357, 59] on button "search Generar CUIL" at bounding box center [361, 65] width 55 height 14
type input "20-20146472-3"
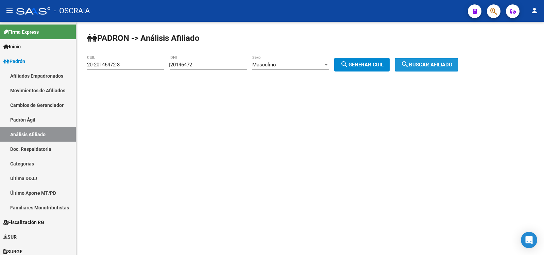
click at [421, 65] on span "search Buscar afiliado" at bounding box center [426, 65] width 51 height 6
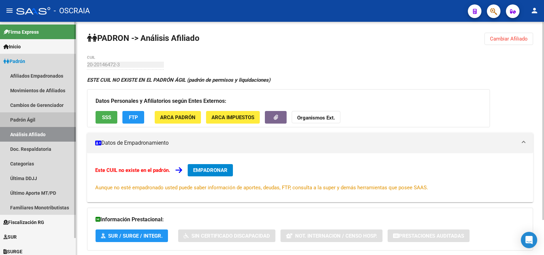
click at [60, 121] on link "Padrón Ágil" at bounding box center [38, 119] width 76 height 15
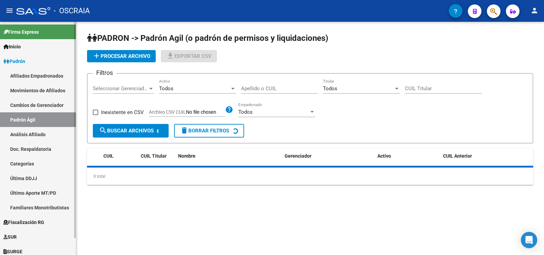
click at [59, 130] on link "Análisis Afiliado" at bounding box center [38, 134] width 76 height 15
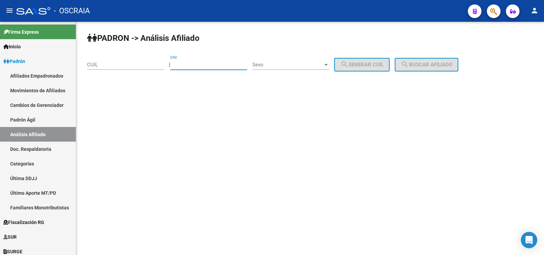
click at [214, 65] on input "DNI" at bounding box center [208, 65] width 77 height 6
paste input "20146472"
type input "20146472"
click at [280, 63] on span "Sexo" at bounding box center [287, 65] width 71 height 6
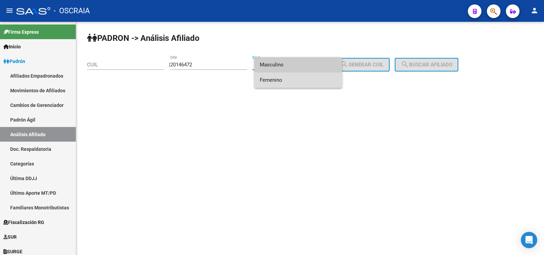
click at [298, 76] on span "Femenino" at bounding box center [298, 79] width 77 height 15
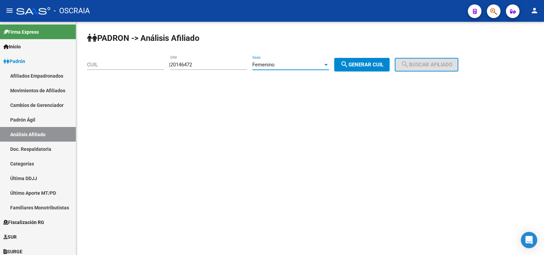
click at [377, 61] on button "search Generar CUIL" at bounding box center [361, 65] width 55 height 14
type input "27-20146472-8"
click at [421, 67] on span "search Buscar afiliado" at bounding box center [426, 65] width 51 height 6
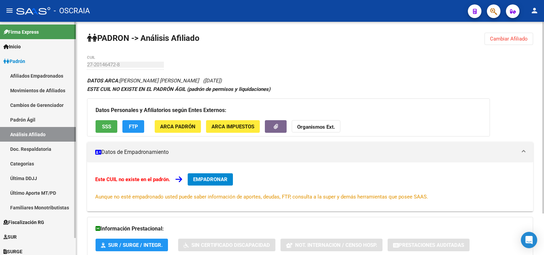
click at [29, 122] on link "Padrón Ágil" at bounding box center [38, 119] width 76 height 15
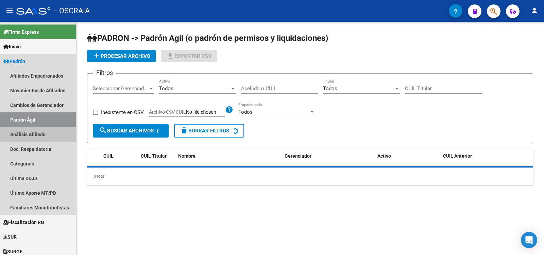
drag, startPoint x: 27, startPoint y: 134, endPoint x: 113, endPoint y: 100, distance: 92.7
click at [28, 134] on link "Análisis Afiliado" at bounding box center [38, 134] width 76 height 15
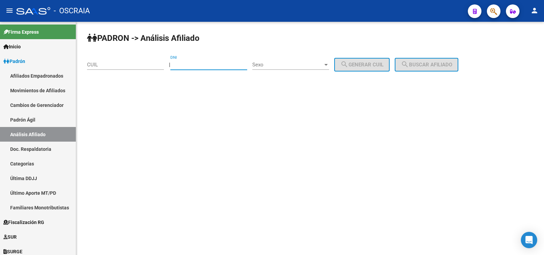
click at [191, 63] on input "DNI" at bounding box center [208, 65] width 77 height 6
type input "20964888"
click at [276, 68] on div "Sexo Sexo" at bounding box center [290, 62] width 77 height 15
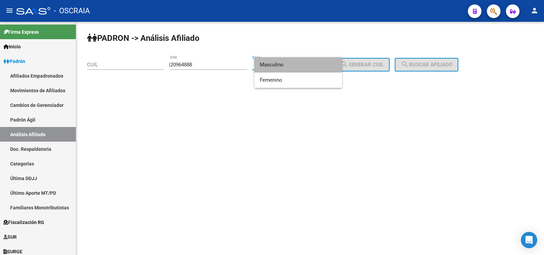
click at [288, 69] on span "Masculino" at bounding box center [298, 64] width 77 height 15
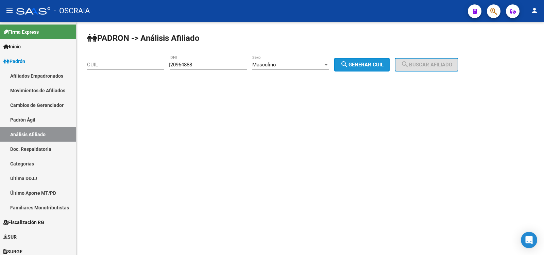
drag, startPoint x: 362, startPoint y: 68, endPoint x: 398, endPoint y: 64, distance: 36.7
click at [363, 68] on button "search Generar CUIL" at bounding box center [361, 65] width 55 height 14
type input "20-20964888-2"
click at [365, 68] on button "search Generar CUIL" at bounding box center [361, 65] width 55 height 14
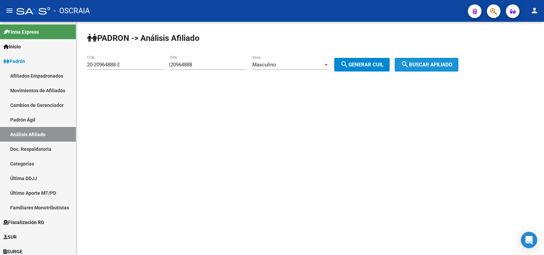
click at [421, 68] on button "search Buscar afiliado" at bounding box center [427, 65] width 64 height 14
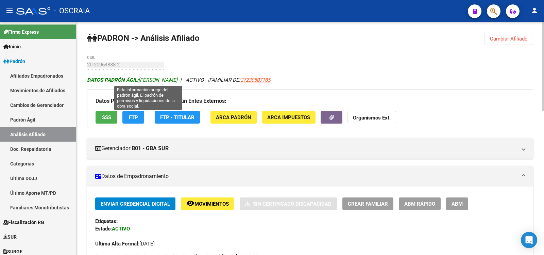
drag, startPoint x: 206, startPoint y: 80, endPoint x: 140, endPoint y: 81, distance: 65.9
click at [140, 81] on span "DATOS [PERSON_NAME]: [PERSON_NAME] -" at bounding box center [133, 80] width 93 height 6
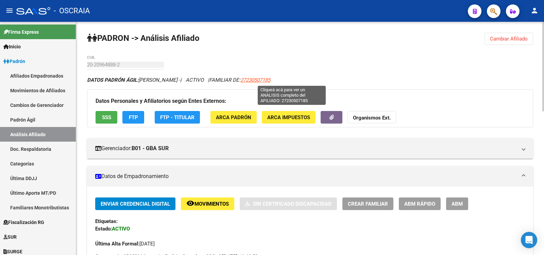
click at [270, 77] on span "27230507185" at bounding box center [255, 80] width 30 height 6
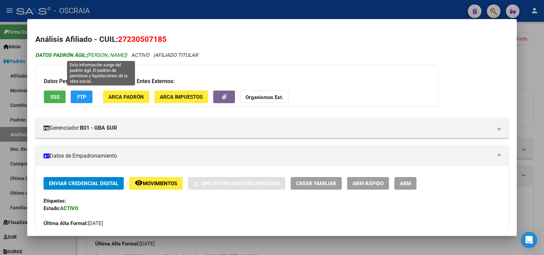
drag, startPoint x: 165, startPoint y: 55, endPoint x: 89, endPoint y: 56, distance: 76.1
click at [89, 56] on span "DATOS PADRÓN ÁGIL: [PERSON_NAME]" at bounding box center [80, 55] width 90 height 6
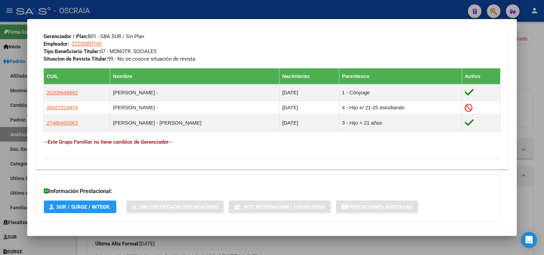
scroll to position [227, 0]
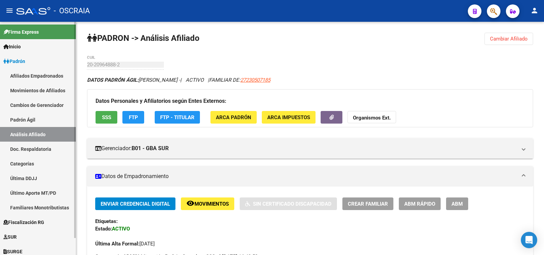
click at [33, 121] on link "Padrón Ágil" at bounding box center [38, 119] width 76 height 15
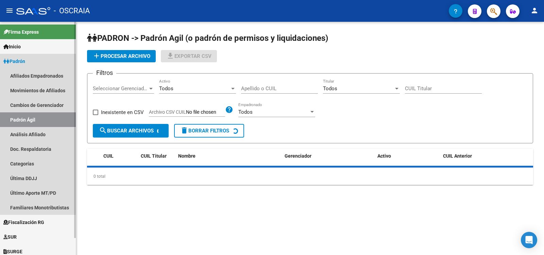
click at [39, 132] on link "Análisis Afiliado" at bounding box center [38, 134] width 76 height 15
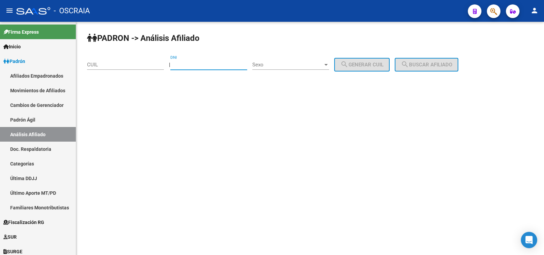
click at [193, 63] on input "DNI" at bounding box center [208, 65] width 77 height 6
click at [217, 63] on input "3664" at bounding box center [208, 65] width 77 height 6
type input "36644473"
click at [275, 64] on span "Sexo" at bounding box center [287, 65] width 71 height 6
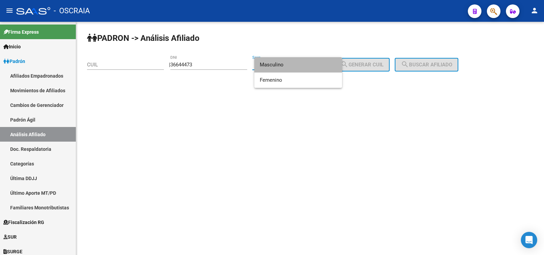
drag, startPoint x: 288, startPoint y: 64, endPoint x: 352, endPoint y: 75, distance: 66.0
click at [288, 64] on span "Masculino" at bounding box center [298, 64] width 77 height 15
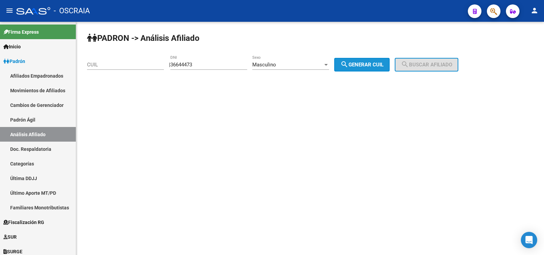
drag, startPoint x: 367, startPoint y: 68, endPoint x: 407, endPoint y: 58, distance: 41.0
click at [371, 68] on button "search Generar CUIL" at bounding box center [361, 65] width 55 height 14
type input "20-36644473-5"
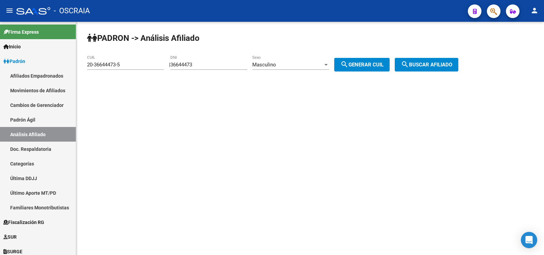
click at [424, 63] on span "search Buscar afiliado" at bounding box center [426, 65] width 51 height 6
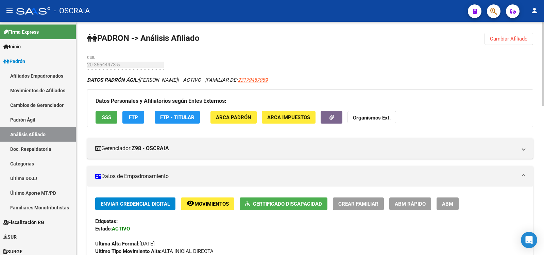
click at [260, 77] on icon "DATOS PADRÓN ÁGIL: [PERSON_NAME] | ACTIVO | FAMILIAR DE: 23179457989" at bounding box center [177, 80] width 180 height 6
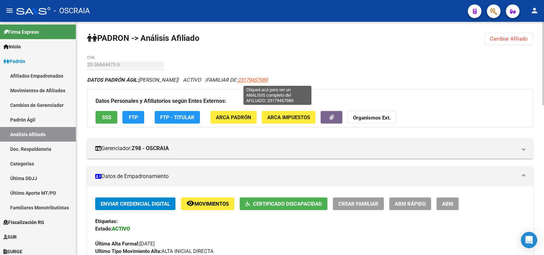
click at [267, 78] on span "23179457989" at bounding box center [253, 80] width 30 height 6
type textarea "23179457989"
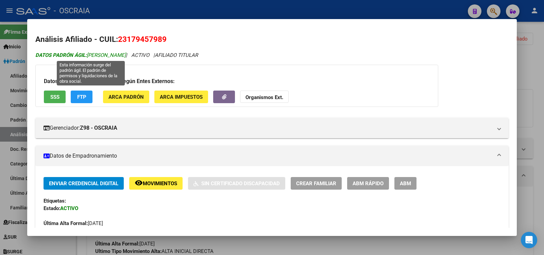
drag, startPoint x: 123, startPoint y: 54, endPoint x: 88, endPoint y: 55, distance: 34.3
click at [88, 55] on span "DATOS [PERSON_NAME]: [PERSON_NAME]" at bounding box center [80, 55] width 90 height 6
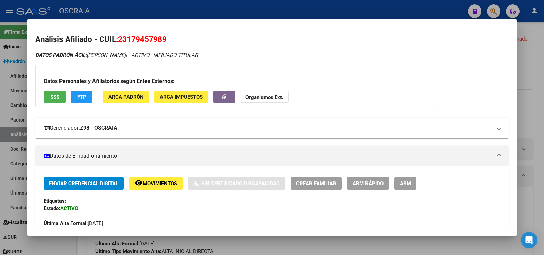
scroll to position [340, 0]
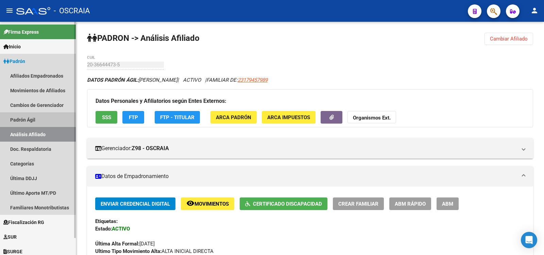
click at [34, 120] on link "Padrón Ágil" at bounding box center [38, 119] width 76 height 15
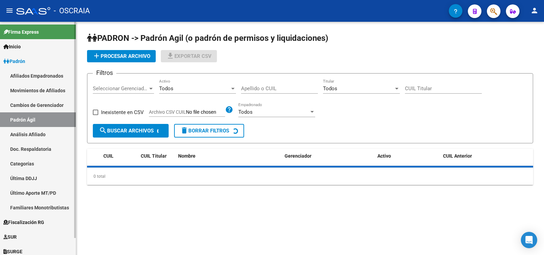
click at [43, 137] on link "Análisis Afiliado" at bounding box center [38, 134] width 76 height 15
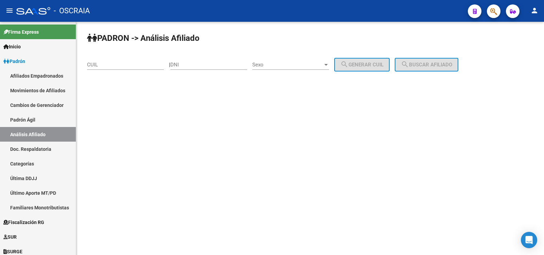
click at [119, 63] on input "CUIL" at bounding box center [125, 65] width 77 height 6
paste input "23-27355901-9"
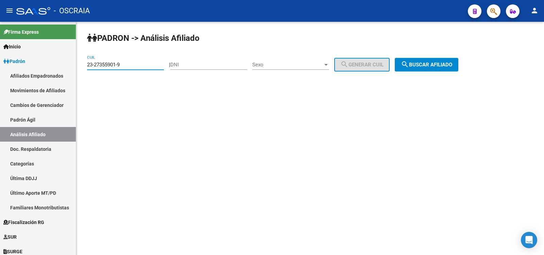
type input "23-27355901-9"
click at [420, 67] on span "search Buscar afiliado" at bounding box center [426, 65] width 51 height 6
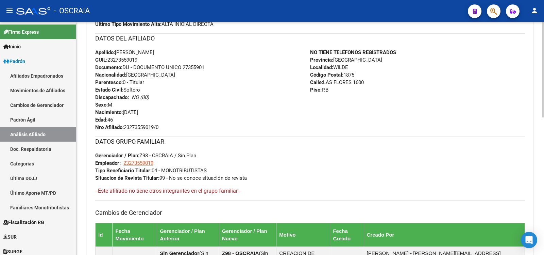
scroll to position [335, 0]
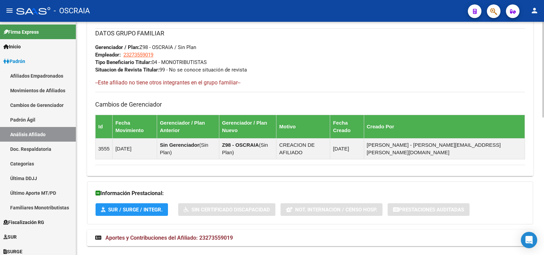
click at [247, 234] on mat-panel-title "Aportes y Contribuciones del Afiliado: 23273559019" at bounding box center [305, 237] width 421 height 7
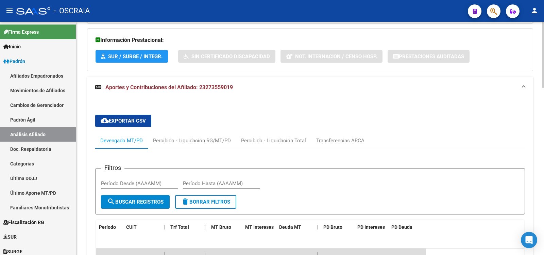
scroll to position [590, 0]
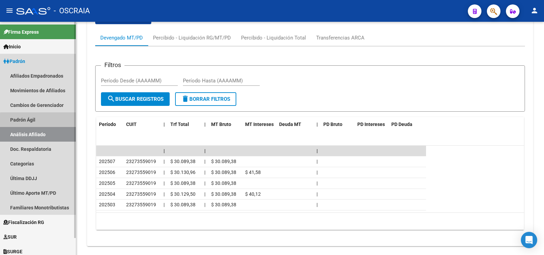
drag, startPoint x: 60, startPoint y: 122, endPoint x: 57, endPoint y: 134, distance: 12.0
click at [60, 122] on link "Padrón Ágil" at bounding box center [38, 119] width 76 height 15
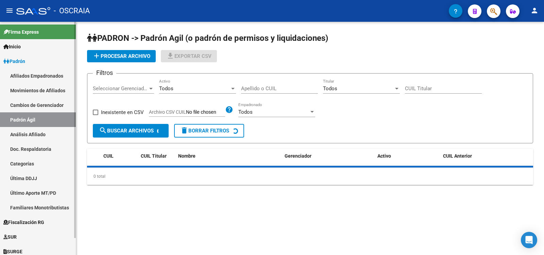
click at [57, 134] on link "Análisis Afiliado" at bounding box center [38, 134] width 76 height 15
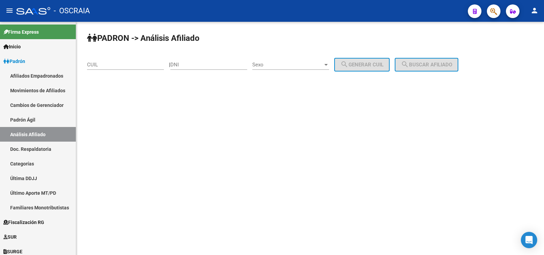
click at [116, 62] on input "CUIL" at bounding box center [125, 65] width 77 height 6
paste input "20-42489599-8"
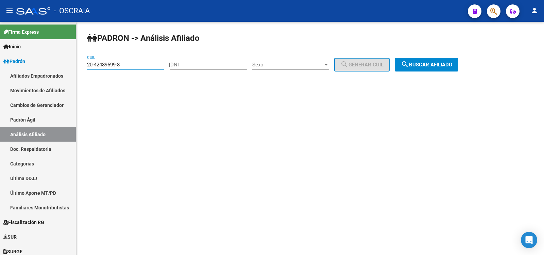
type input "20-42489599-8"
click at [447, 68] on button "search Buscar afiliado" at bounding box center [427, 65] width 64 height 14
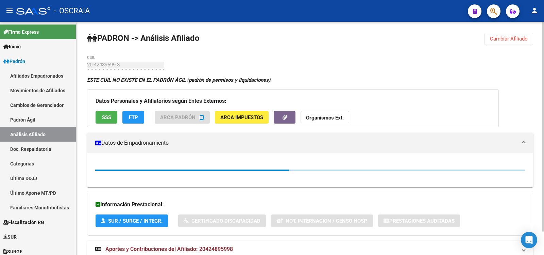
click at [106, 61] on div "20-42489599-8 CUIL" at bounding box center [125, 62] width 77 height 15
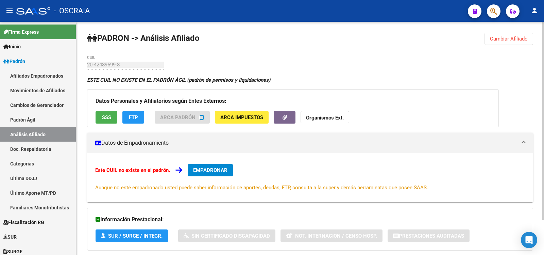
click at [106, 61] on div "20-42489599-8 CUIL" at bounding box center [125, 62] width 77 height 15
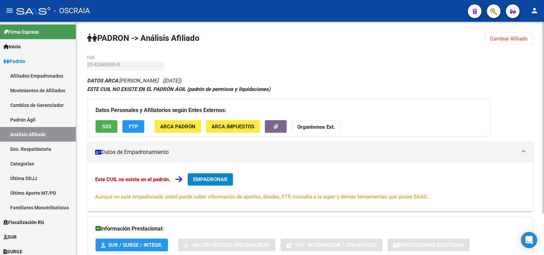
scroll to position [50, 0]
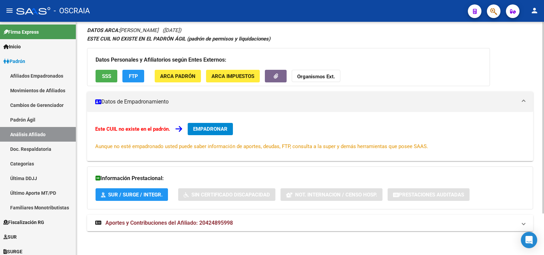
click at [227, 219] on span "Aportes y Contribuciones del Afiliado: 20424895998" at bounding box center [168, 222] width 127 height 6
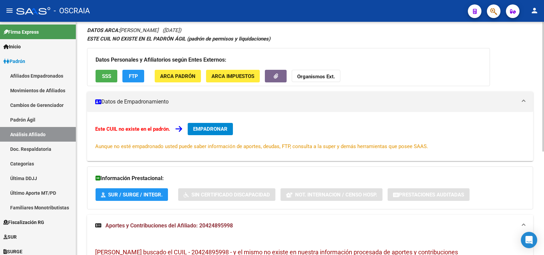
scroll to position [186, 0]
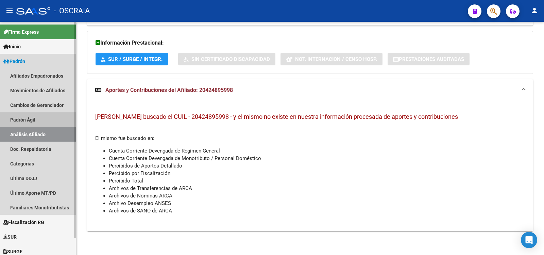
click at [34, 136] on link "Análisis Afiliado" at bounding box center [38, 134] width 76 height 15
click at [54, 121] on link "Padrón Ágil" at bounding box center [38, 119] width 76 height 15
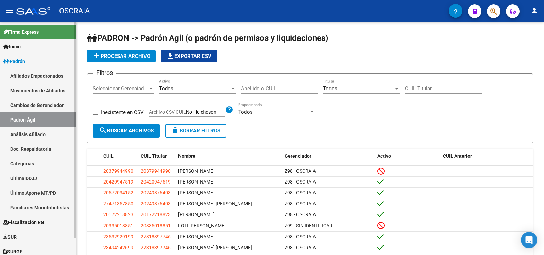
click at [34, 130] on link "Análisis Afiliado" at bounding box center [38, 134] width 76 height 15
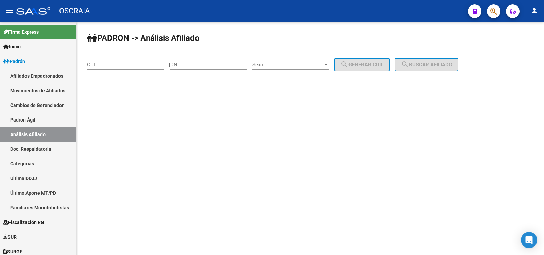
click at [213, 64] on input "DNI" at bounding box center [208, 65] width 77 height 6
paste input "31847673"
type input "31847673"
click at [272, 62] on span "Sexo" at bounding box center [287, 65] width 71 height 6
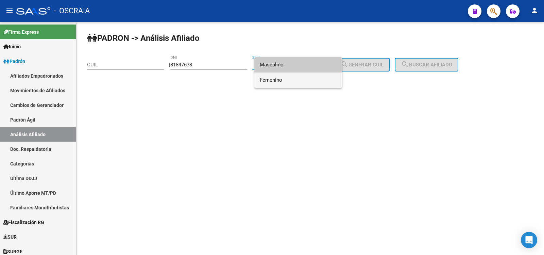
click at [277, 81] on span "Femenino" at bounding box center [298, 79] width 77 height 15
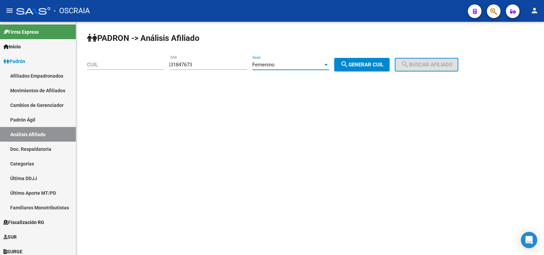
click at [370, 62] on span "search Generar CUIL" at bounding box center [361, 65] width 43 height 6
type input "27-31847673-5"
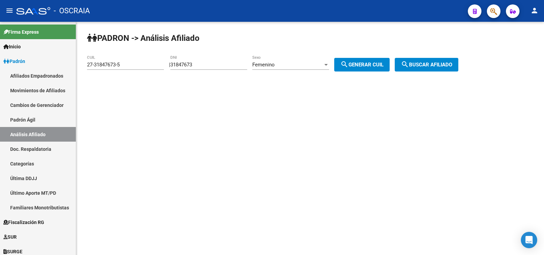
click at [447, 61] on button "search Buscar afiliado" at bounding box center [427, 65] width 64 height 14
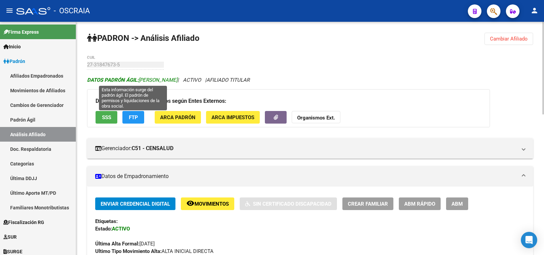
drag, startPoint x: 178, startPoint y: 79, endPoint x: 139, endPoint y: 79, distance: 39.1
click at [139, 79] on span "DATOS PADRÓN ÁGIL: [PERSON_NAME]" at bounding box center [132, 80] width 90 height 6
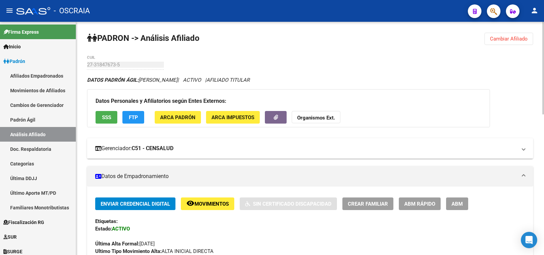
scroll to position [113, 0]
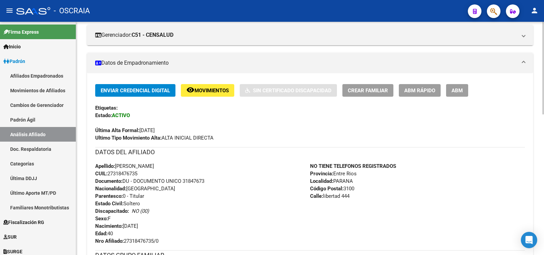
click at [132, 174] on span "CUIL: 27318476735" at bounding box center [116, 173] width 42 height 6
click at [131, 174] on span "CUIL: 27318476735" at bounding box center [116, 173] width 42 height 6
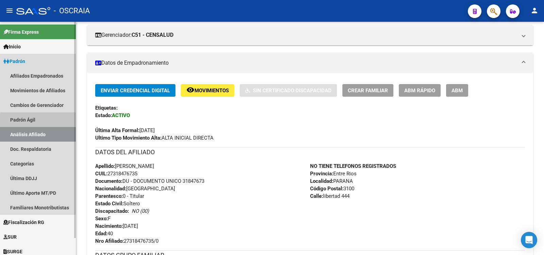
click at [58, 122] on link "Padrón Ágil" at bounding box center [38, 119] width 76 height 15
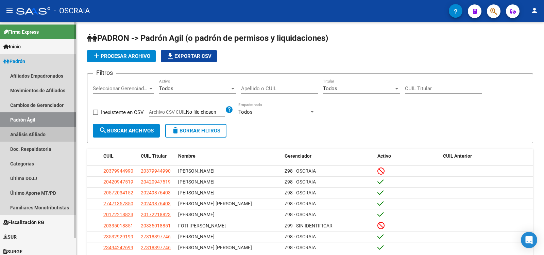
click at [59, 133] on link "Análisis Afiliado" at bounding box center [38, 134] width 76 height 15
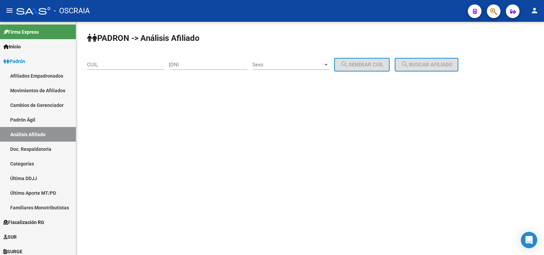
click at [217, 62] on input "DNI" at bounding box center [208, 65] width 77 height 6
paste input "27318476735"
type input "27318476735"
drag, startPoint x: 215, startPoint y: 62, endPoint x: 160, endPoint y: 63, distance: 54.4
click at [160, 63] on app-analisis-afiliado "PADRON -> Análisis Afiliado CUIL | 27318476735 DNI Sexo Sexo search Generar CUI…" at bounding box center [275, 65] width 376 height 6
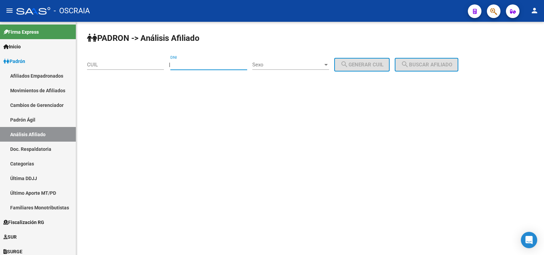
paste input "27318476735"
type input "27318476735"
drag, startPoint x: 57, startPoint y: 119, endPoint x: 49, endPoint y: 133, distance: 16.1
click at [57, 119] on link "Padrón Ágil" at bounding box center [38, 119] width 76 height 15
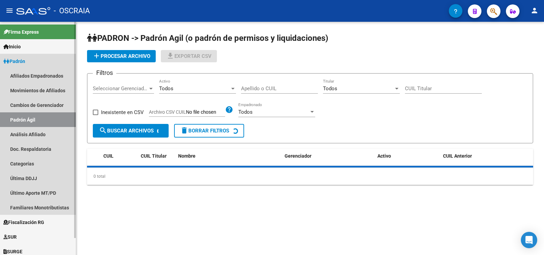
click at [49, 133] on link "Análisis Afiliado" at bounding box center [38, 134] width 76 height 15
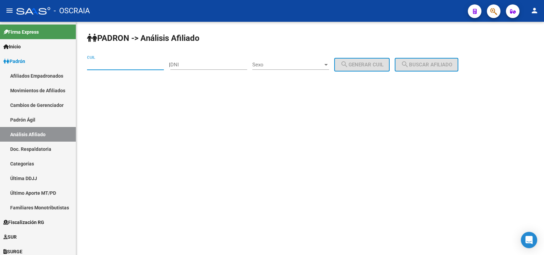
drag, startPoint x: 118, startPoint y: 65, endPoint x: 154, endPoint y: 67, distance: 35.4
click at [118, 65] on input "CUIL" at bounding box center [125, 65] width 77 height 6
paste input "27-31847673-5"
type input "27-31847673-5"
click at [425, 63] on span "search Buscar afiliado" at bounding box center [426, 65] width 51 height 6
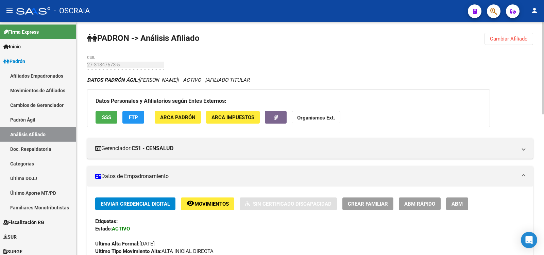
scroll to position [340, 0]
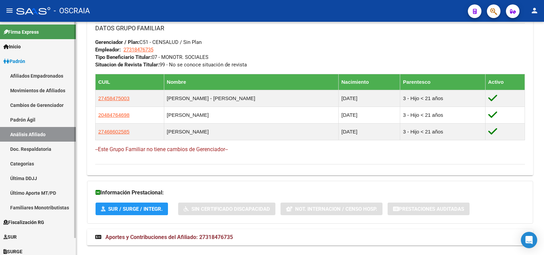
click at [37, 117] on link "Padrón Ágil" at bounding box center [38, 119] width 76 height 15
drag, startPoint x: 37, startPoint y: 117, endPoint x: 36, endPoint y: 126, distance: 9.5
click at [37, 117] on link "Padrón Ágil" at bounding box center [38, 119] width 76 height 15
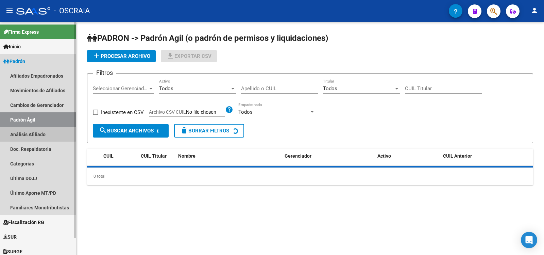
click at [36, 132] on link "Análisis Afiliado" at bounding box center [38, 134] width 76 height 15
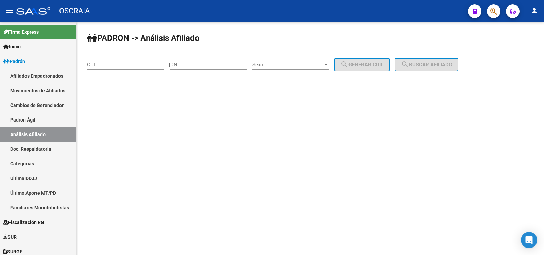
drag, startPoint x: 194, startPoint y: 63, endPoint x: 203, endPoint y: 63, distance: 8.5
click at [194, 63] on input "DNI" at bounding box center [208, 65] width 77 height 6
paste input "41268046"
type input "41268046"
click at [268, 63] on span "Sexo" at bounding box center [287, 65] width 71 height 6
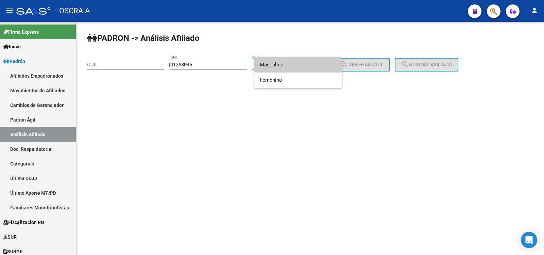
click at [282, 67] on span "Masculino" at bounding box center [298, 64] width 77 height 15
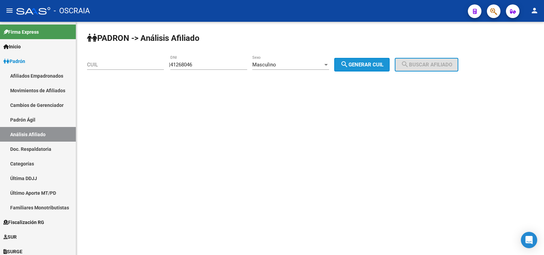
click at [364, 59] on button "search Generar CUIL" at bounding box center [361, 65] width 55 height 14
type input "20-41268046-5"
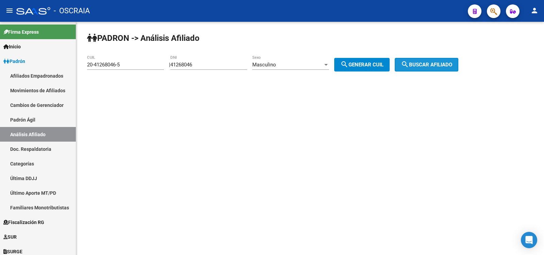
click at [409, 66] on mat-icon "search" at bounding box center [405, 64] width 8 height 8
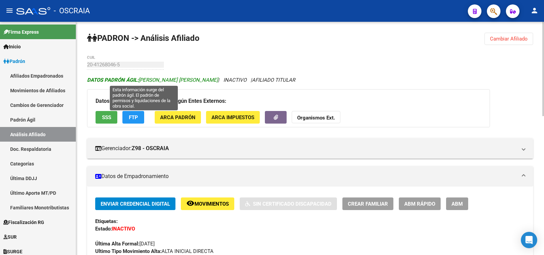
drag, startPoint x: 199, startPoint y: 79, endPoint x: 140, endPoint y: 81, distance: 58.8
click at [140, 81] on span "DATOS PADRÓN ÁGIL: [PERSON_NAME] [PERSON_NAME]" at bounding box center [152, 80] width 131 height 6
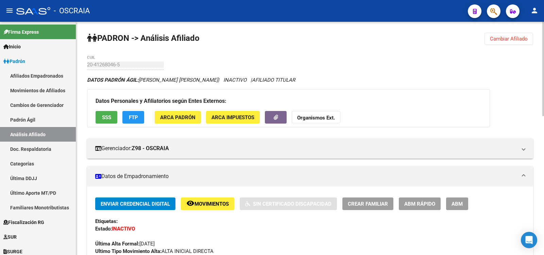
scroll to position [113, 0]
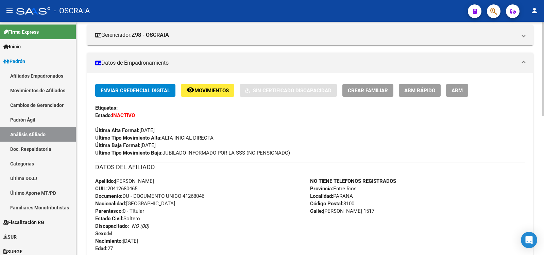
click at [126, 186] on span "CUIL: 20412680465" at bounding box center [116, 188] width 42 height 6
click at [132, 187] on span "CUIL: 20412680465" at bounding box center [116, 188] width 42 height 6
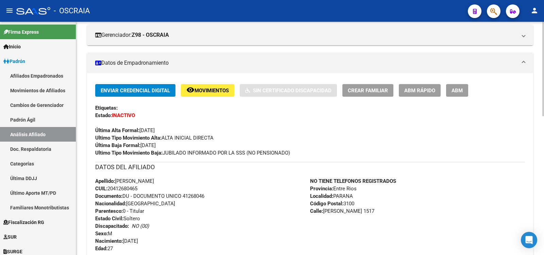
click at [132, 187] on span "CUIL: 20412680465" at bounding box center [116, 188] width 42 height 6
drag, startPoint x: 132, startPoint y: 187, endPoint x: 126, endPoint y: 190, distance: 6.1
click at [131, 187] on span "CUIL: 20412680465" at bounding box center [116, 188] width 42 height 6
drag, startPoint x: 121, startPoint y: 190, endPoint x: 116, endPoint y: 190, distance: 5.8
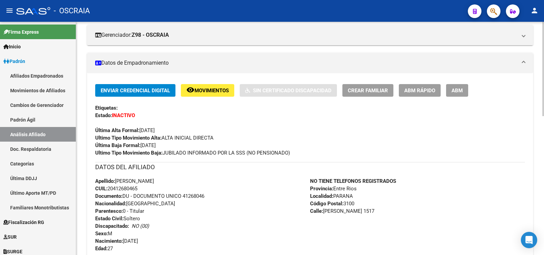
click at [121, 190] on span "CUIL: 20412680465" at bounding box center [116, 188] width 42 height 6
click at [111, 189] on span "CUIL: 20412680465" at bounding box center [116, 188] width 42 height 6
drag, startPoint x: 107, startPoint y: 189, endPoint x: 141, endPoint y: 189, distance: 34.0
click at [141, 189] on div "Apellido: [PERSON_NAME] CUIL: 20412680465 Documento: DU - DOCUMENTO UNICO 41268…" at bounding box center [202, 214] width 215 height 75
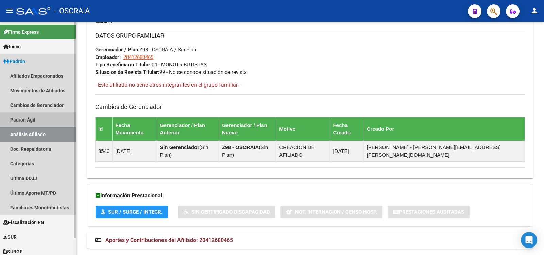
click at [44, 120] on link "Padrón Ágil" at bounding box center [38, 119] width 76 height 15
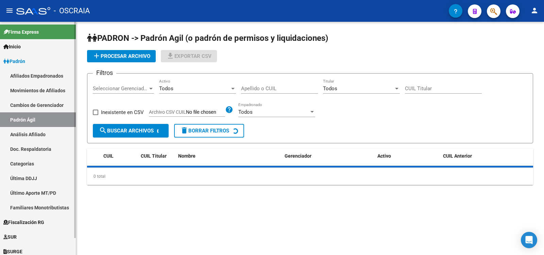
click at [40, 134] on link "Análisis Afiliado" at bounding box center [38, 134] width 76 height 15
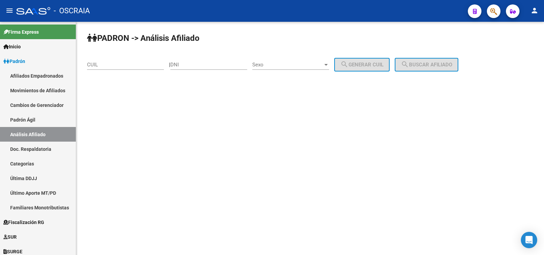
click at [186, 65] on input "DNI" at bounding box center [208, 65] width 77 height 6
paste input "26809393"
type input "26809393"
click at [288, 66] on span "Sexo" at bounding box center [287, 65] width 71 height 6
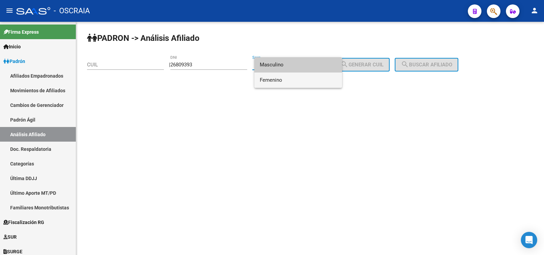
click at [287, 78] on span "Femenino" at bounding box center [298, 79] width 77 height 15
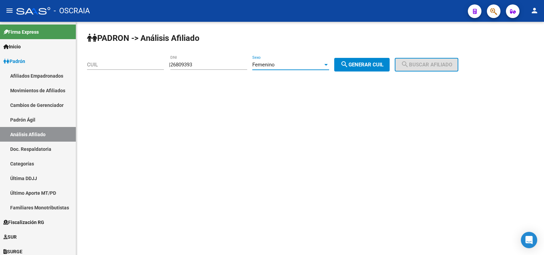
click at [362, 68] on button "search Generar CUIL" at bounding box center [361, 65] width 55 height 14
type input "27-26809393-7"
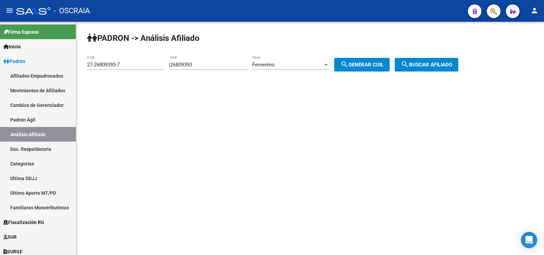
click at [422, 63] on span "search Buscar afiliado" at bounding box center [426, 65] width 51 height 6
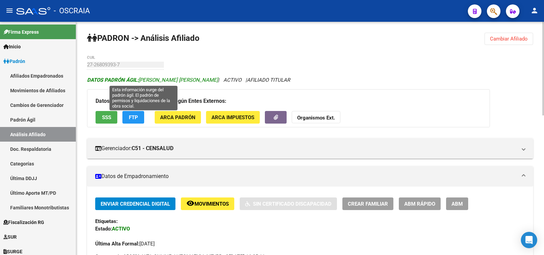
drag, startPoint x: 198, startPoint y: 79, endPoint x: 140, endPoint y: 81, distance: 58.2
click at [140, 81] on span "DATOS [PERSON_NAME]: [PERSON_NAME] [PERSON_NAME]" at bounding box center [152, 80] width 131 height 6
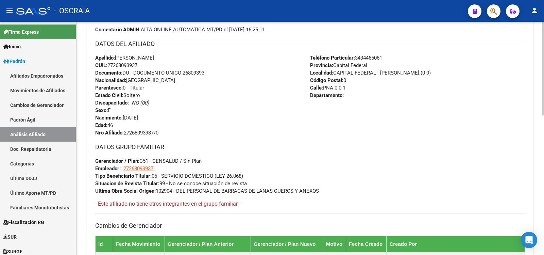
scroll to position [113, 0]
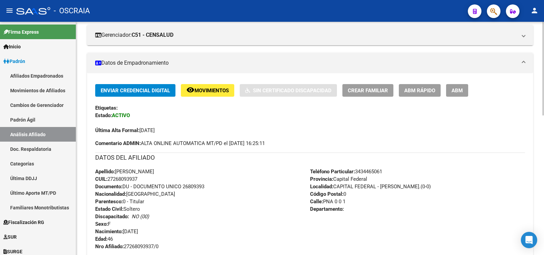
click at [133, 178] on span "CUIL: 27268093937" at bounding box center [116, 179] width 42 height 6
click at [44, 123] on link "Padrón Ágil" at bounding box center [38, 119] width 76 height 15
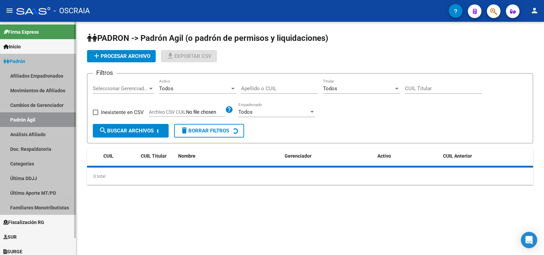
click at [45, 132] on link "Análisis Afiliado" at bounding box center [38, 134] width 76 height 15
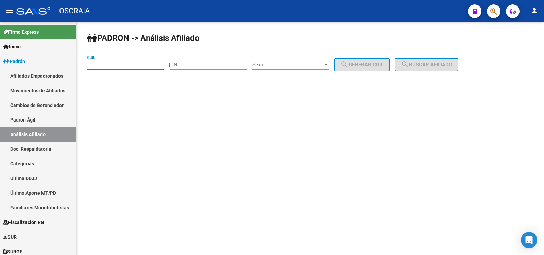
click at [146, 64] on input "CUIL" at bounding box center [125, 65] width 77 height 6
paste input "27-31847673-5"
type input "27-31847673-5"
click at [425, 66] on span "search Buscar afiliado" at bounding box center [426, 65] width 51 height 6
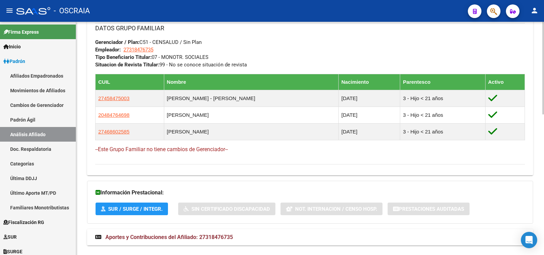
click at [226, 239] on span "Aportes y Contribuciones del Afiliado: 27318476735" at bounding box center [168, 237] width 127 height 6
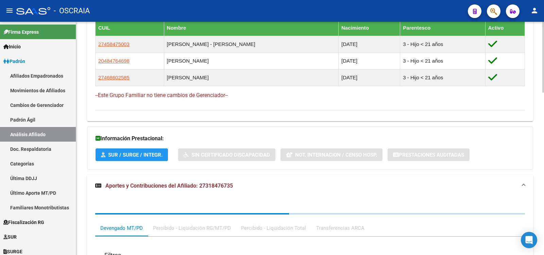
scroll to position [534, 0]
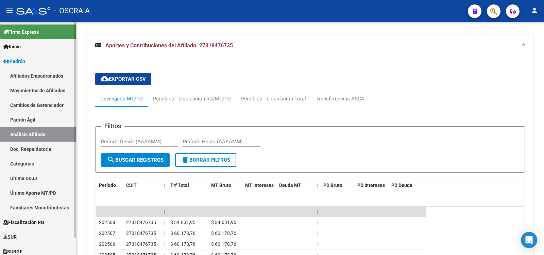
drag, startPoint x: 28, startPoint y: 120, endPoint x: 30, endPoint y: 128, distance: 8.1
click at [28, 121] on link "Padrón Ágil" at bounding box center [38, 119] width 76 height 15
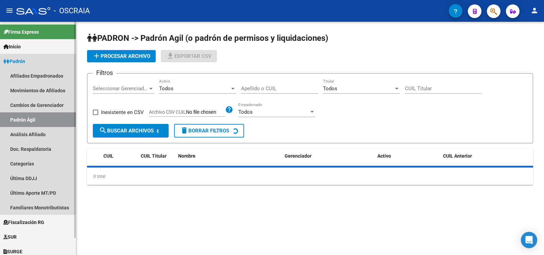
click at [30, 129] on link "Análisis Afiliado" at bounding box center [38, 134] width 76 height 15
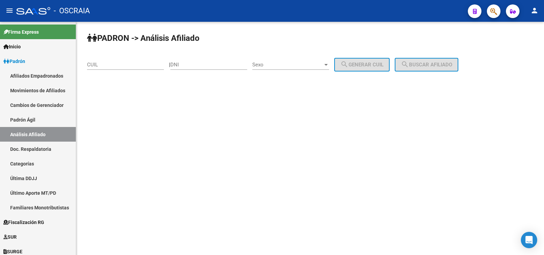
click at [152, 64] on input "CUIL" at bounding box center [125, 65] width 77 height 6
paste input "20-41268046-5"
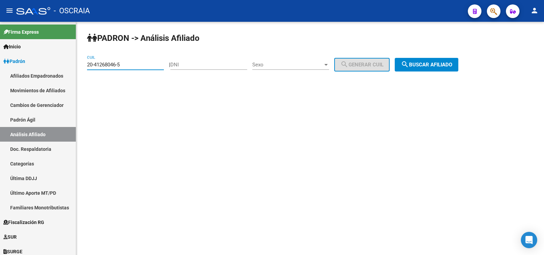
type input "20-41268046-5"
click at [409, 64] on mat-icon "search" at bounding box center [405, 64] width 8 height 8
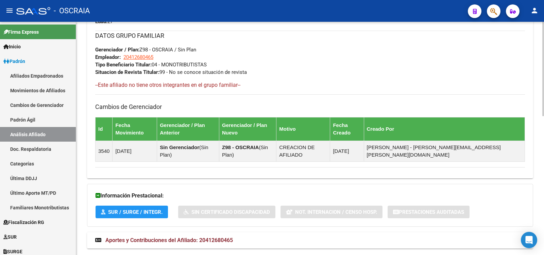
scroll to position [342, 0]
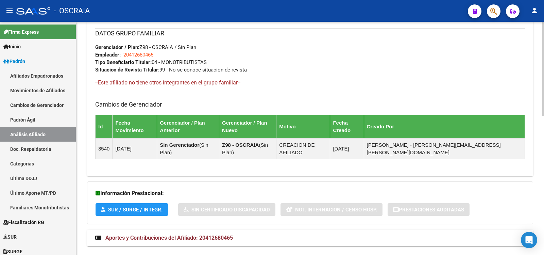
click at [256, 234] on mat-panel-title "Aportes y Contribuciones del Afiliado: 20412680465" at bounding box center [305, 237] width 421 height 7
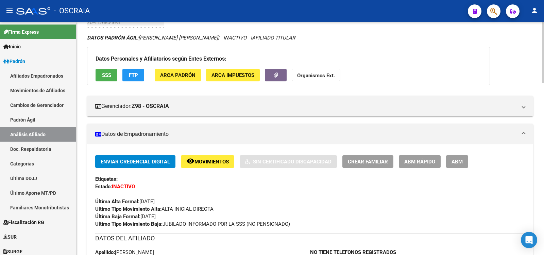
scroll to position [0, 0]
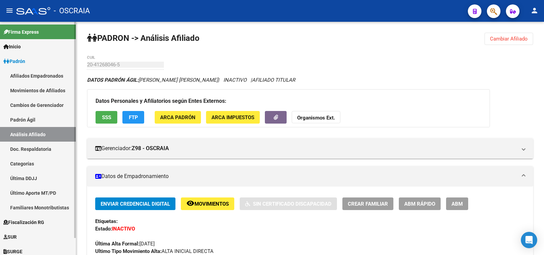
click at [58, 121] on link "Padrón Ágil" at bounding box center [38, 119] width 76 height 15
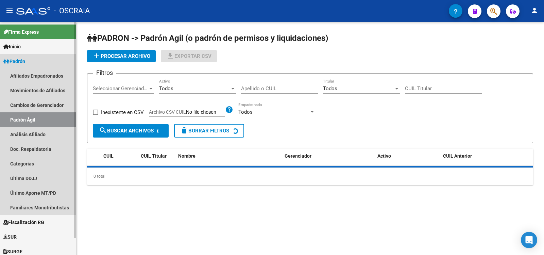
click at [58, 137] on link "Análisis Afiliado" at bounding box center [38, 134] width 76 height 15
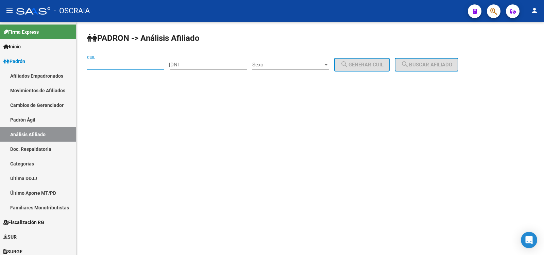
click at [136, 67] on input "CUIL" at bounding box center [125, 65] width 77 height 6
paste input "27-26809393-7"
type input "27-26809393-7"
click at [419, 68] on button "search Buscar afiliado" at bounding box center [427, 65] width 64 height 14
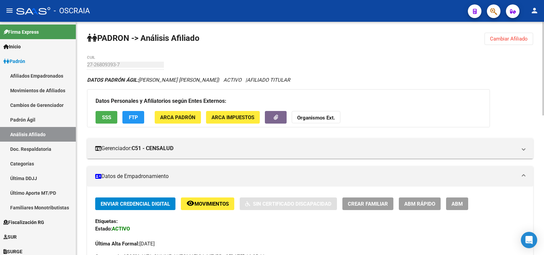
scroll to position [348, 0]
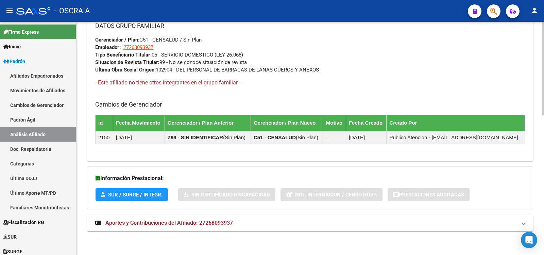
click at [284, 227] on mat-expansion-panel-header "Aportes y Contribuciones del Afiliado: 27268093937" at bounding box center [310, 222] width 446 height 16
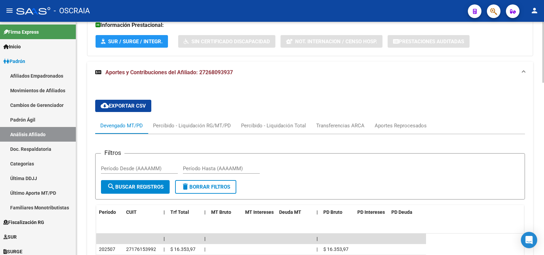
scroll to position [657, 0]
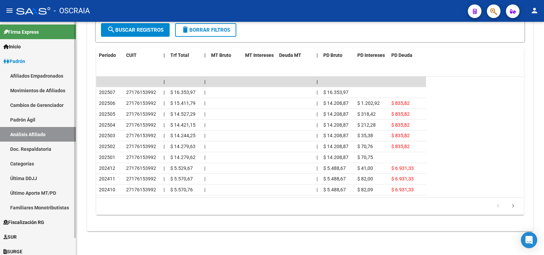
click at [33, 122] on link "Padrón Ágil" at bounding box center [38, 119] width 76 height 15
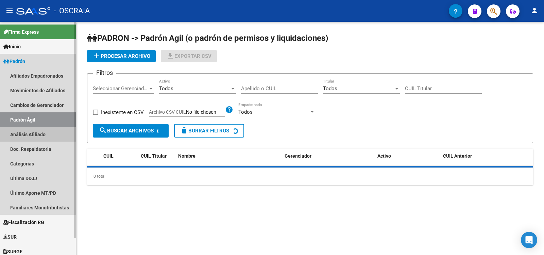
click at [34, 134] on link "Análisis Afiliado" at bounding box center [38, 134] width 76 height 15
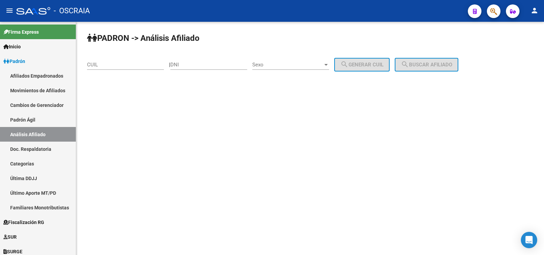
click at [119, 60] on div "CUIL" at bounding box center [125, 62] width 77 height 15
click at [120, 64] on input "CUIL" at bounding box center [125, 65] width 77 height 6
paste input "20-25361868-0"
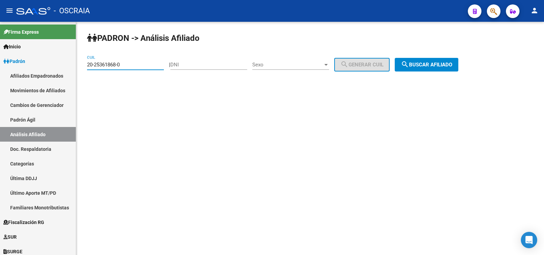
type input "20-25361868-0"
click at [425, 71] on div "PADRON -> Análisis Afiliado 20-25361868-0 CUIL | DNI Sexo Sexo search Generar C…" at bounding box center [310, 57] width 468 height 71
click at [423, 67] on span "search Buscar afiliado" at bounding box center [426, 65] width 51 height 6
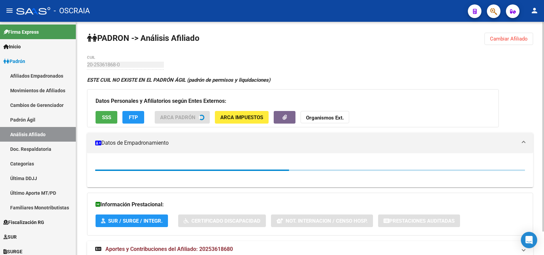
scroll to position [26, 0]
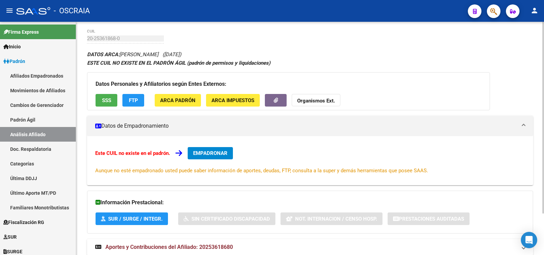
click at [224, 237] on div "DATOS ARCA: [PERSON_NAME] ([DATE]) ESTE CUIL NO EXISTE EN EL PADRÓN ÁGIL (padró…" at bounding box center [310, 156] width 446 height 212
click at [224, 240] on mat-expansion-panel-header "Aportes y Contribuciones del Afiliado: 20253618680" at bounding box center [310, 247] width 446 height 16
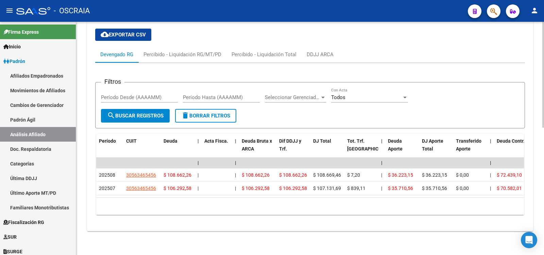
scroll to position [0, 0]
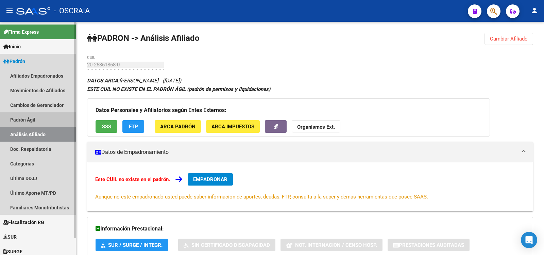
click at [49, 115] on link "Padrón Ágil" at bounding box center [38, 119] width 76 height 15
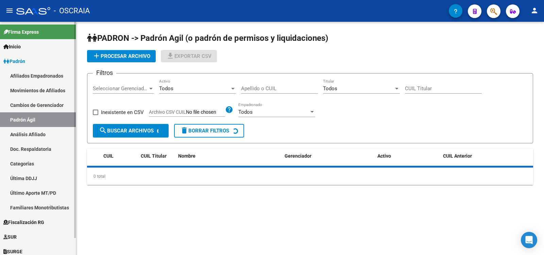
click at [50, 133] on link "Análisis Afiliado" at bounding box center [38, 134] width 76 height 15
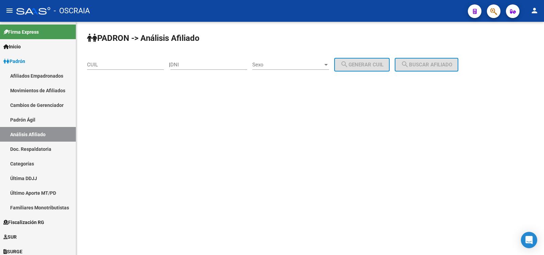
click at [107, 63] on input "CUIL" at bounding box center [125, 65] width 77 height 6
paste input "23-27355901-9"
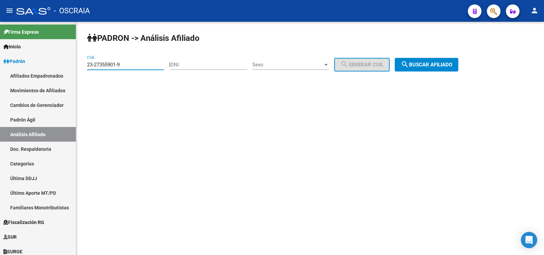
type input "23-27355901-9"
click at [436, 65] on span "search Buscar afiliado" at bounding box center [426, 65] width 51 height 6
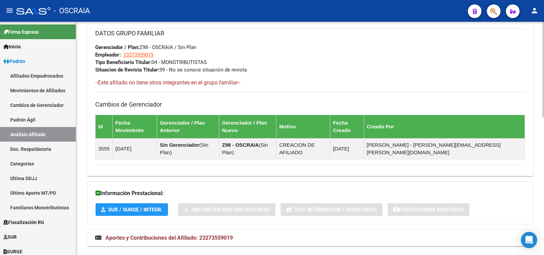
click at [227, 234] on span "Aportes y Contribuciones del Afiliado: 23273559019" at bounding box center [168, 237] width 127 height 6
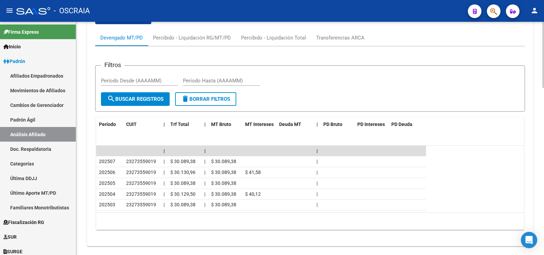
scroll to position [477, 0]
